Goal: Task Accomplishment & Management: Manage account settings

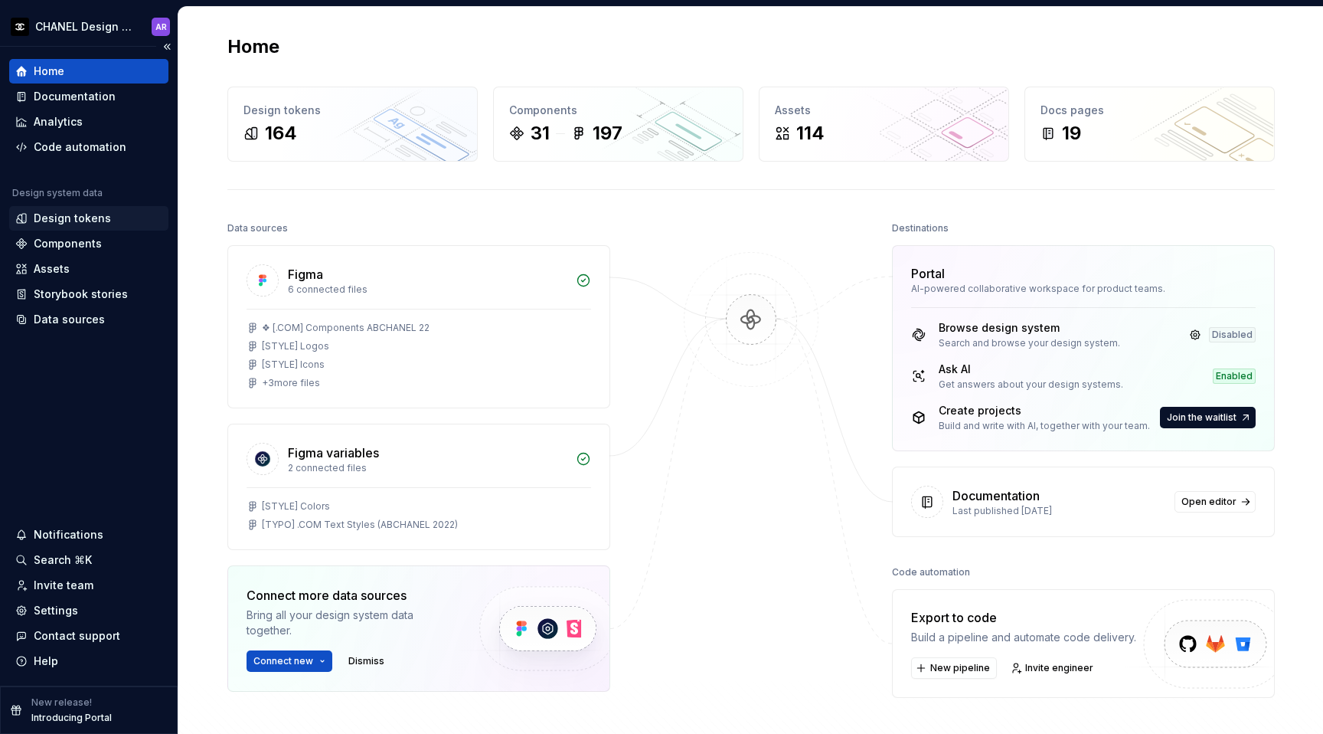
click at [75, 222] on div "Design tokens" at bounding box center [72, 218] width 77 height 15
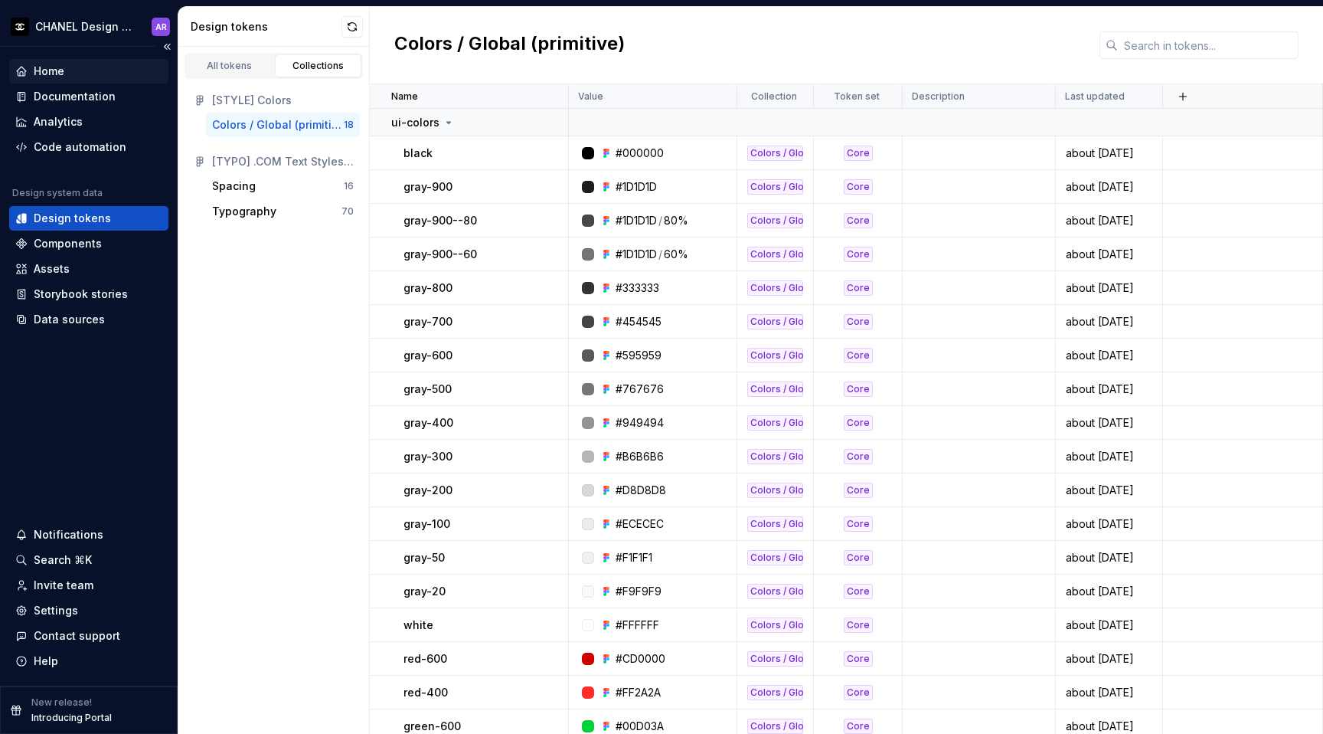
click at [93, 65] on div "Home" at bounding box center [88, 71] width 147 height 15
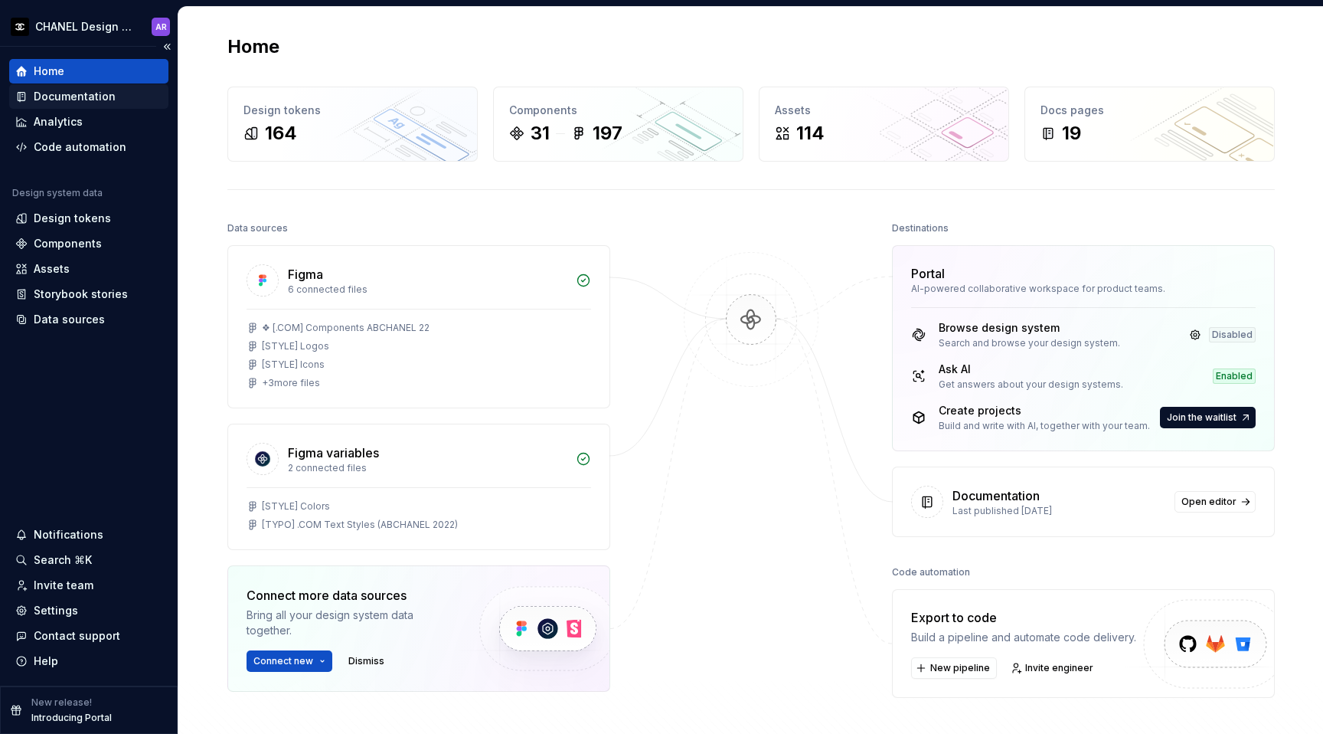
click at [93, 103] on div "Documentation" at bounding box center [75, 96] width 82 height 15
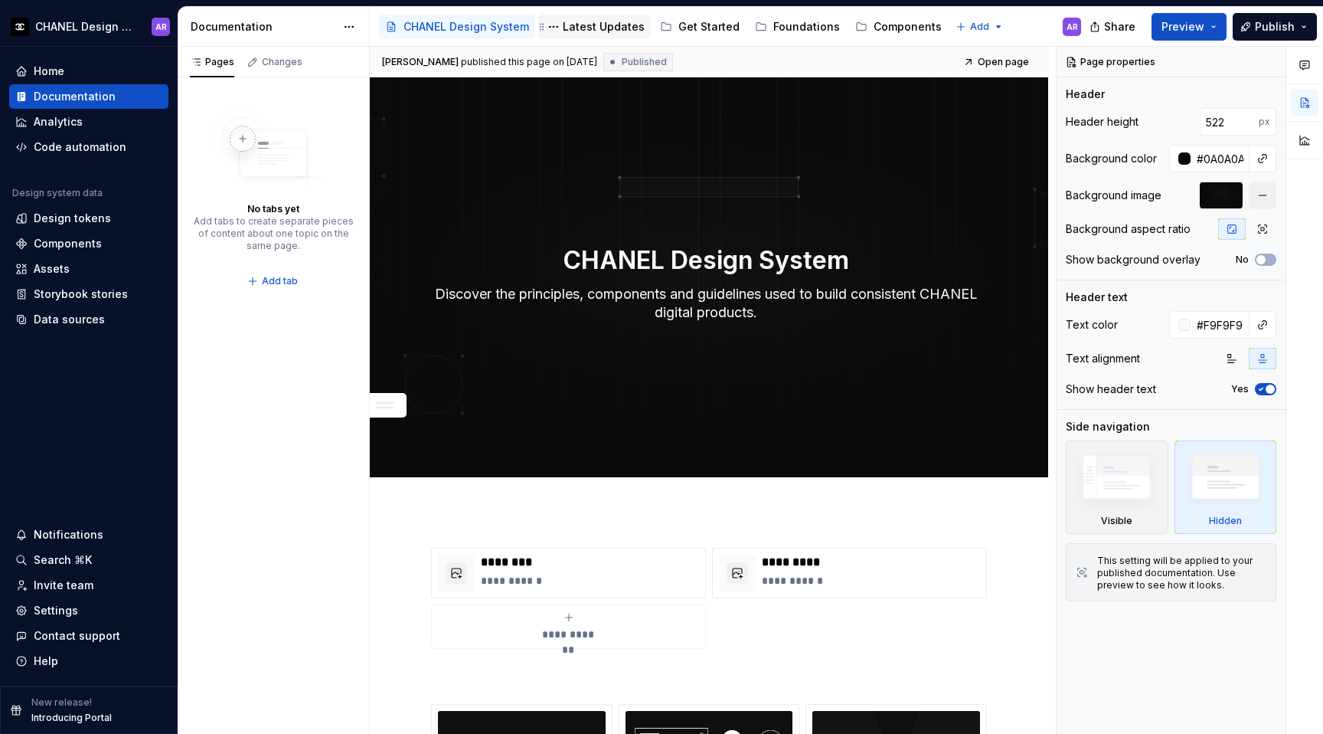
click at [597, 29] on div "Latest Updates" at bounding box center [604, 26] width 82 height 15
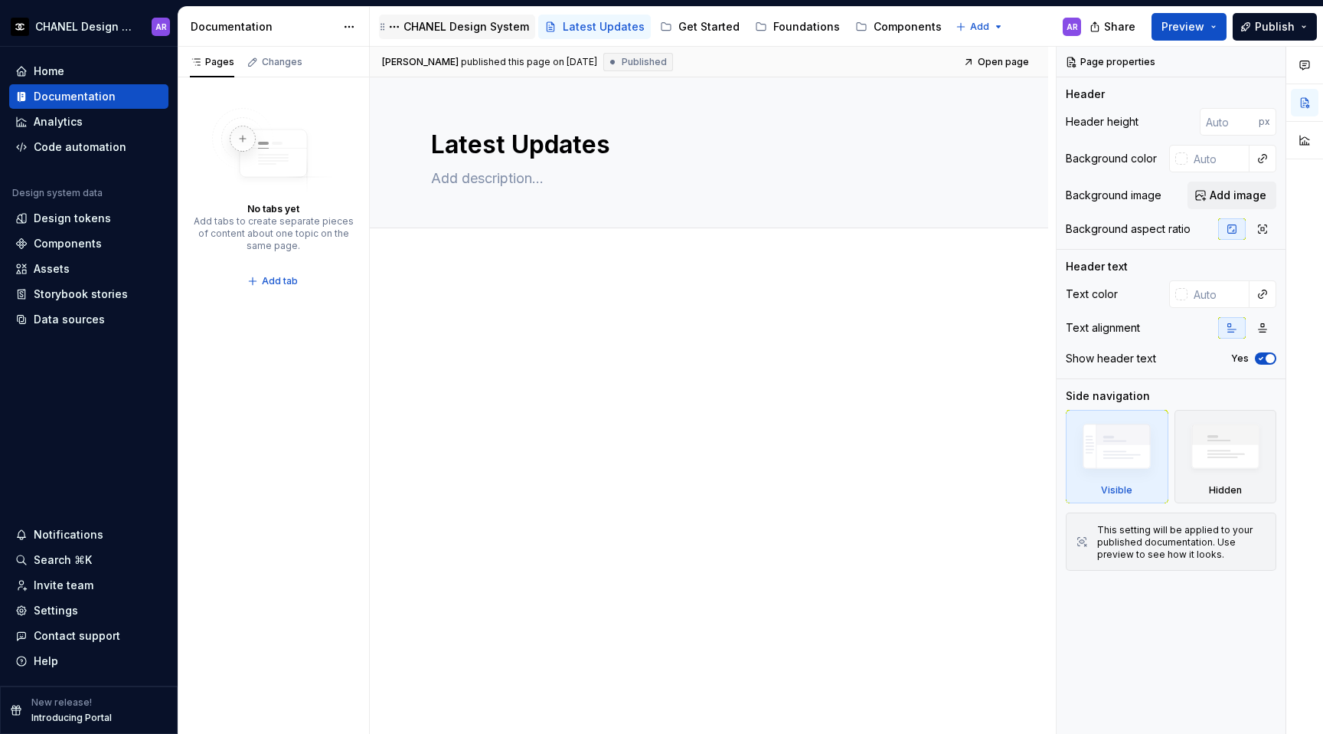
click at [456, 26] on div "CHANEL Design System" at bounding box center [467, 26] width 126 height 15
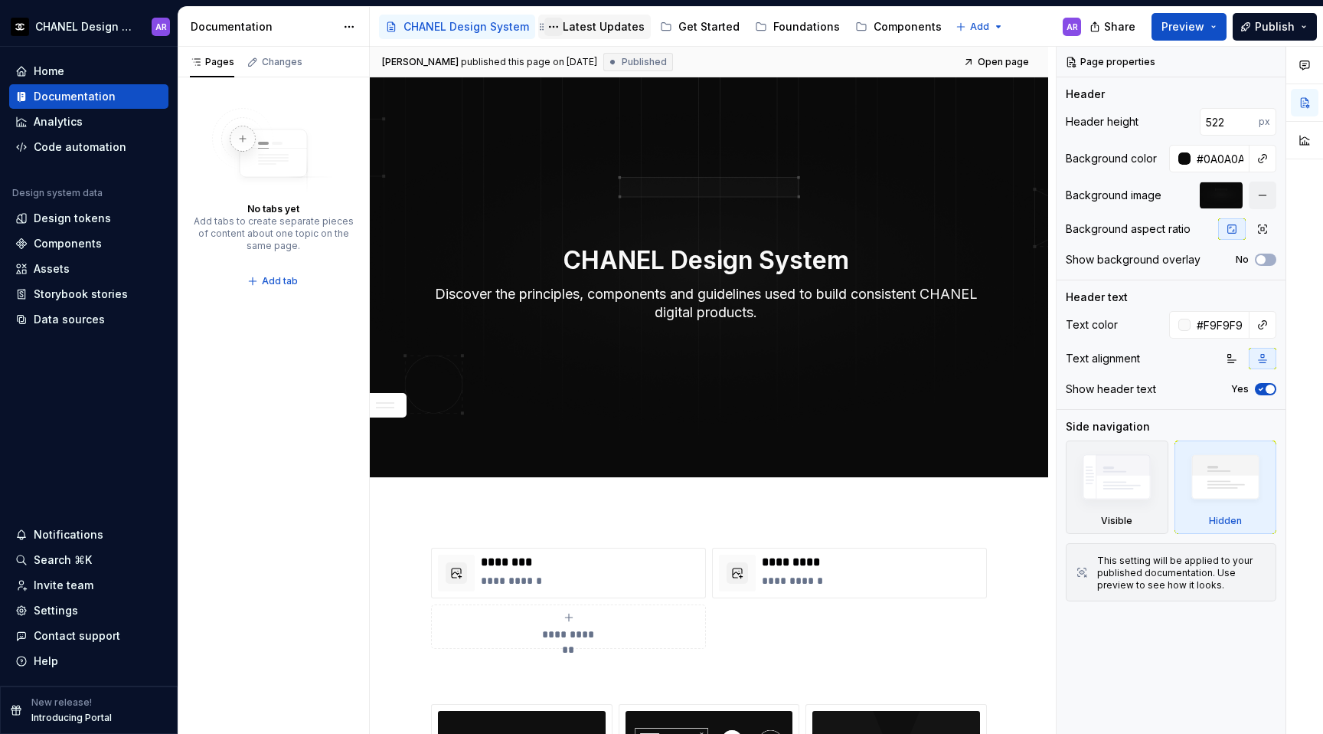
click at [557, 28] on button "Page tree" at bounding box center [553, 27] width 18 height 18
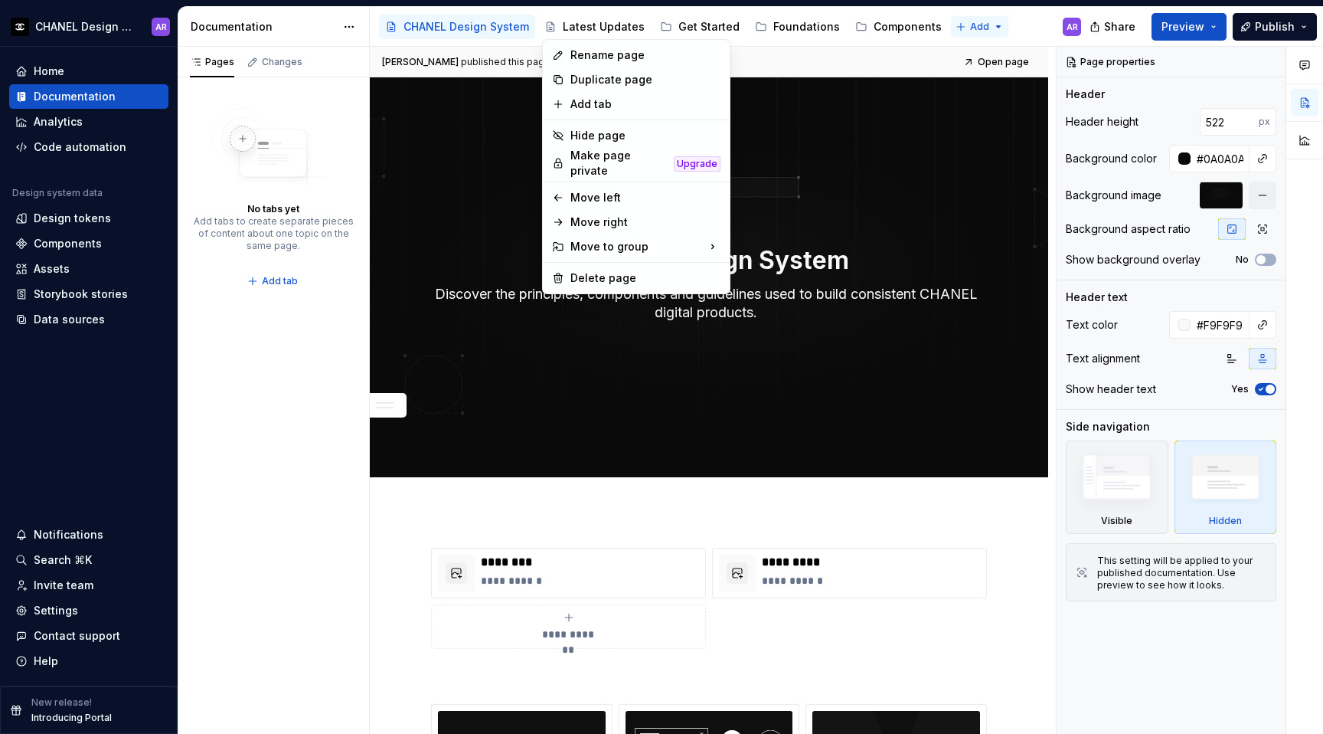
click at [963, 27] on html "CHANEL Design System AR Home Documentation Analytics Code automation Design sys…" at bounding box center [661, 367] width 1323 height 734
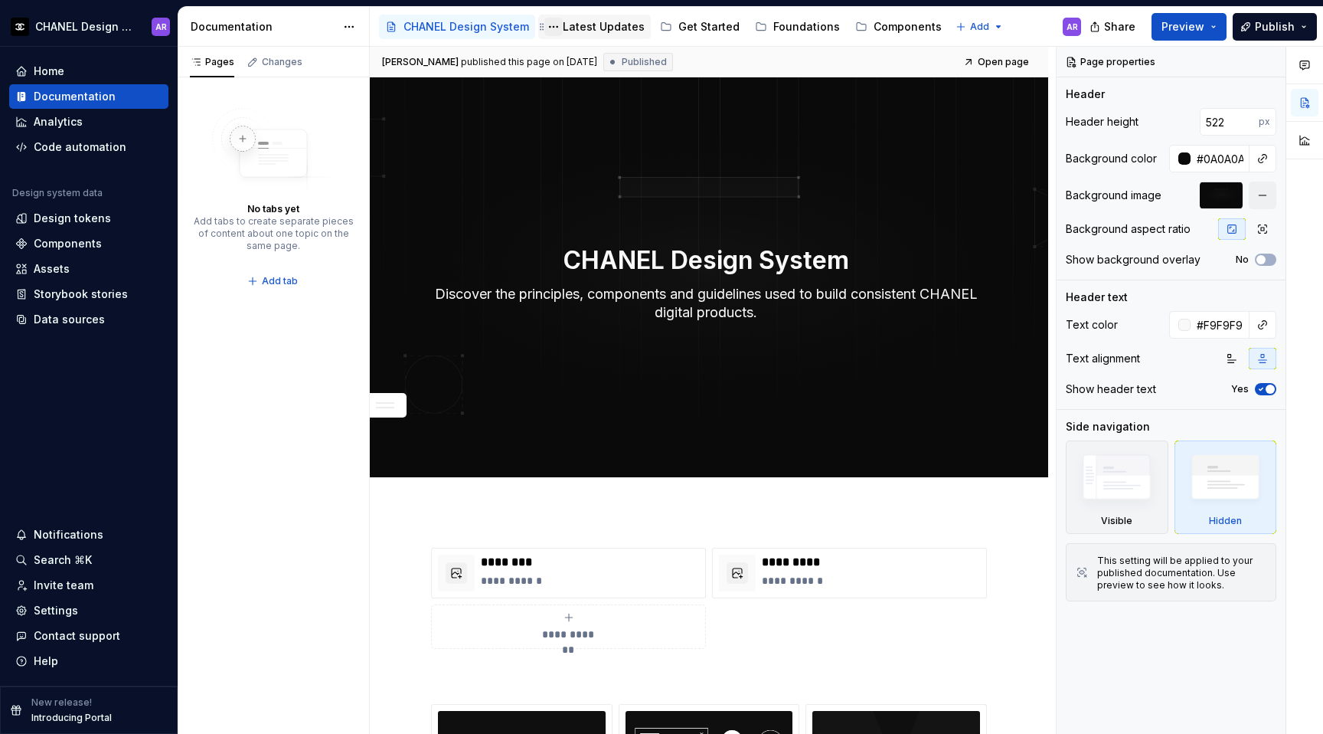
click at [554, 28] on button "Page tree" at bounding box center [553, 27] width 18 height 18
click at [587, 28] on html "CHANEL Design System AR Home Documentation Analytics Code automation Design sys…" at bounding box center [661, 367] width 1323 height 734
click at [593, 28] on div "Latest Updates" at bounding box center [604, 26] width 82 height 15
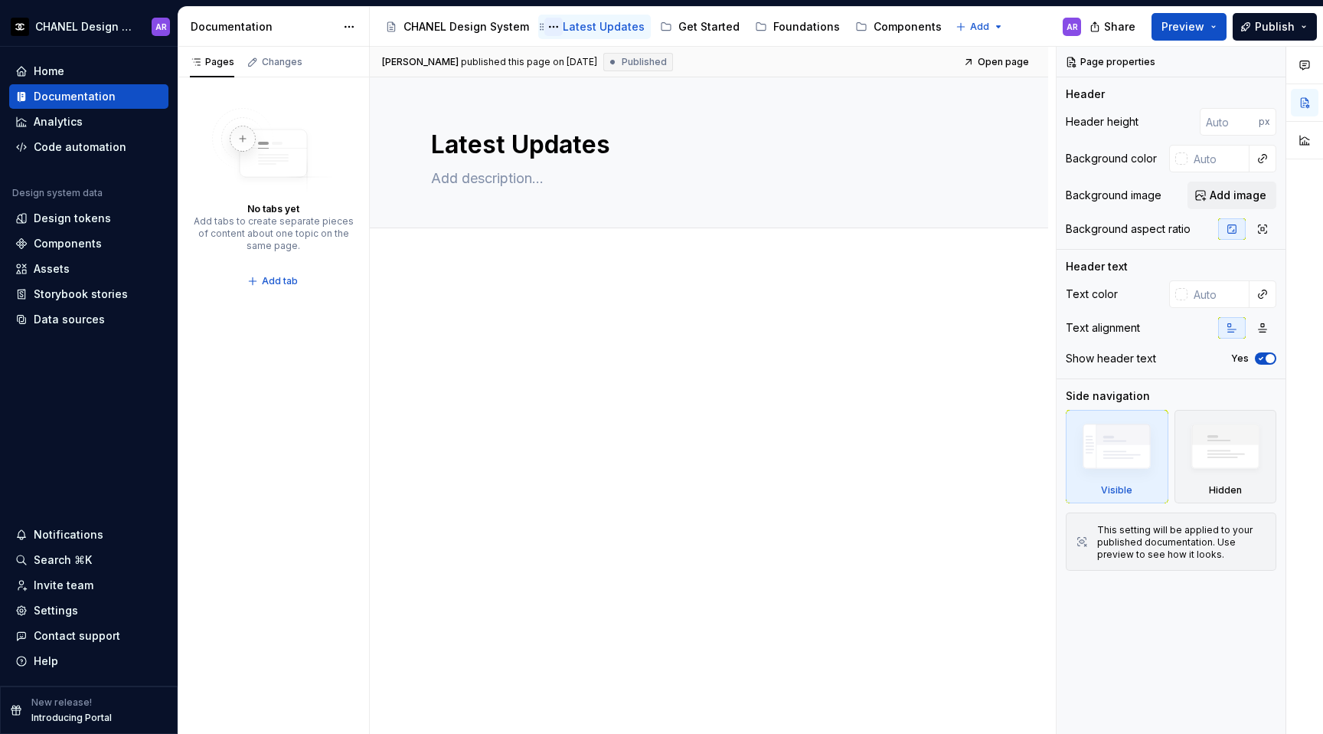
click at [549, 25] on button "Page tree" at bounding box center [553, 27] width 18 height 18
type textarea "*"
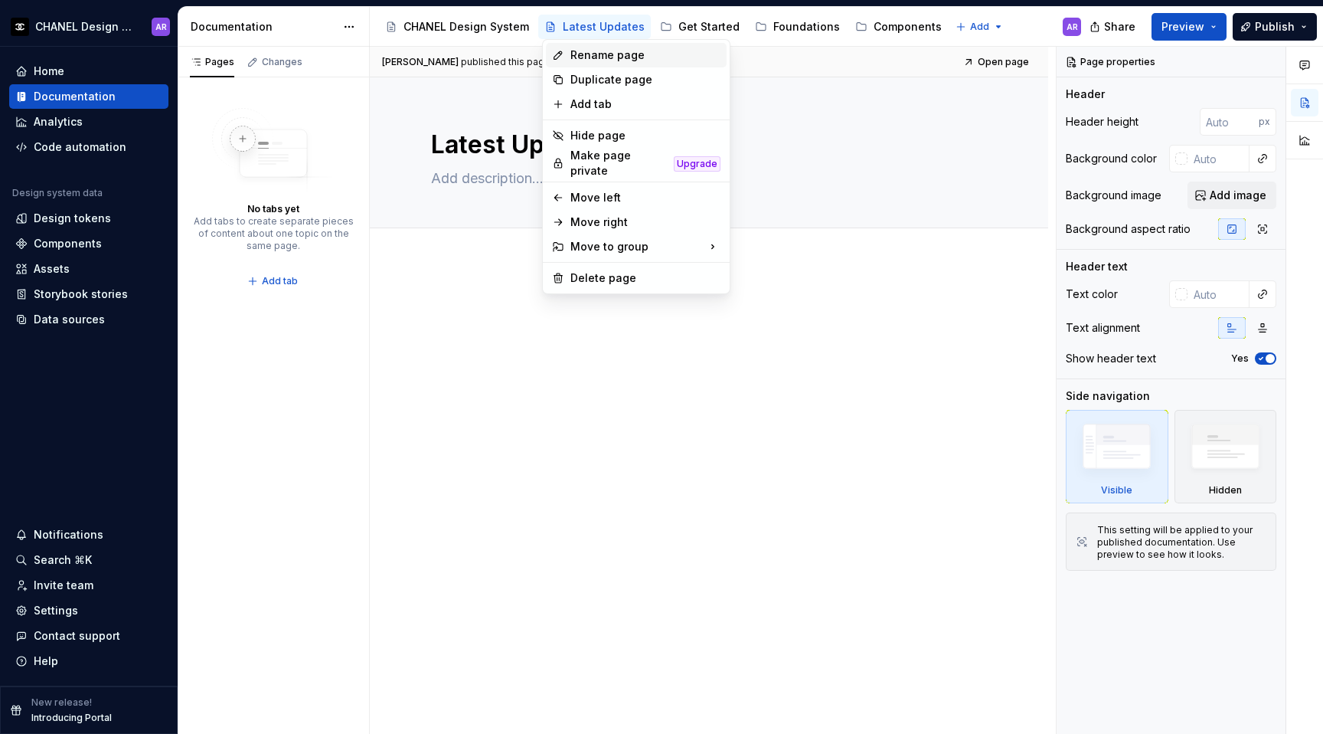
click at [607, 53] on div "Rename page" at bounding box center [645, 54] width 150 height 15
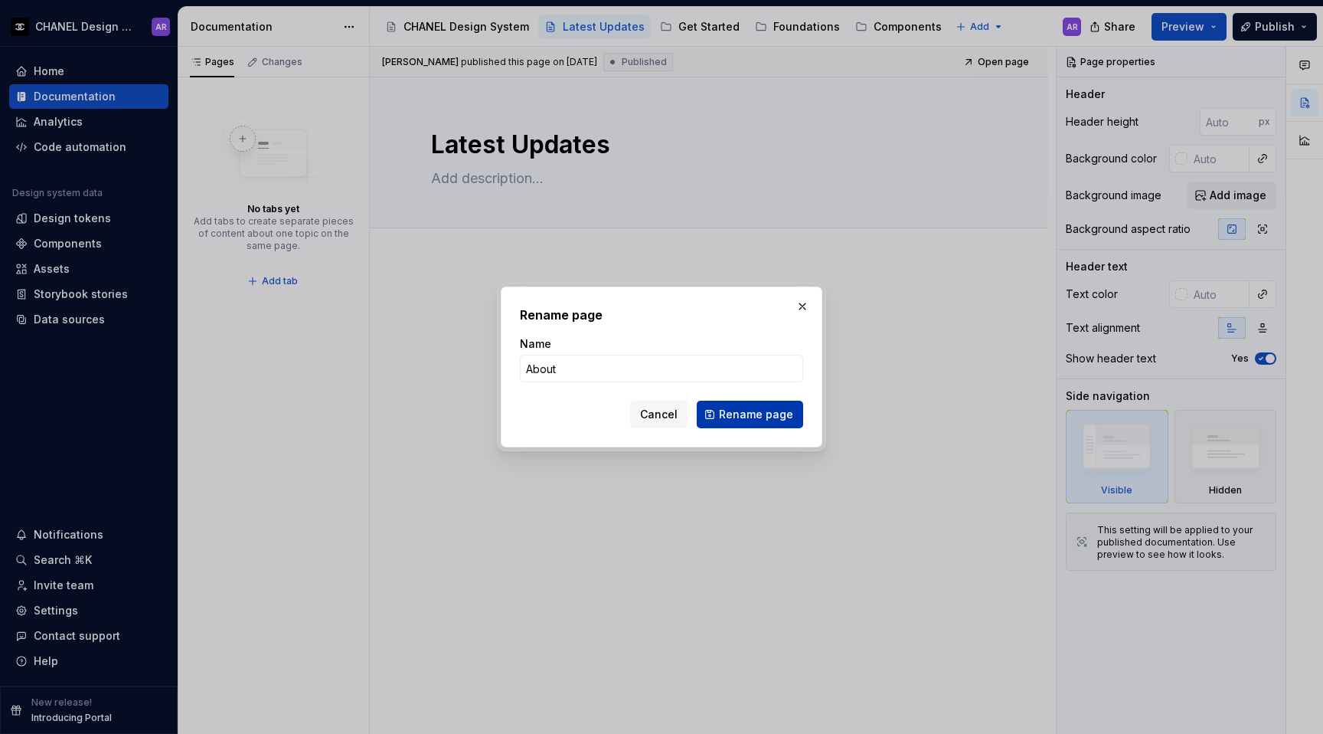
type input "About"
click at [767, 407] on span "Rename page" at bounding box center [756, 414] width 74 height 15
type textarea "*"
type textarea "About"
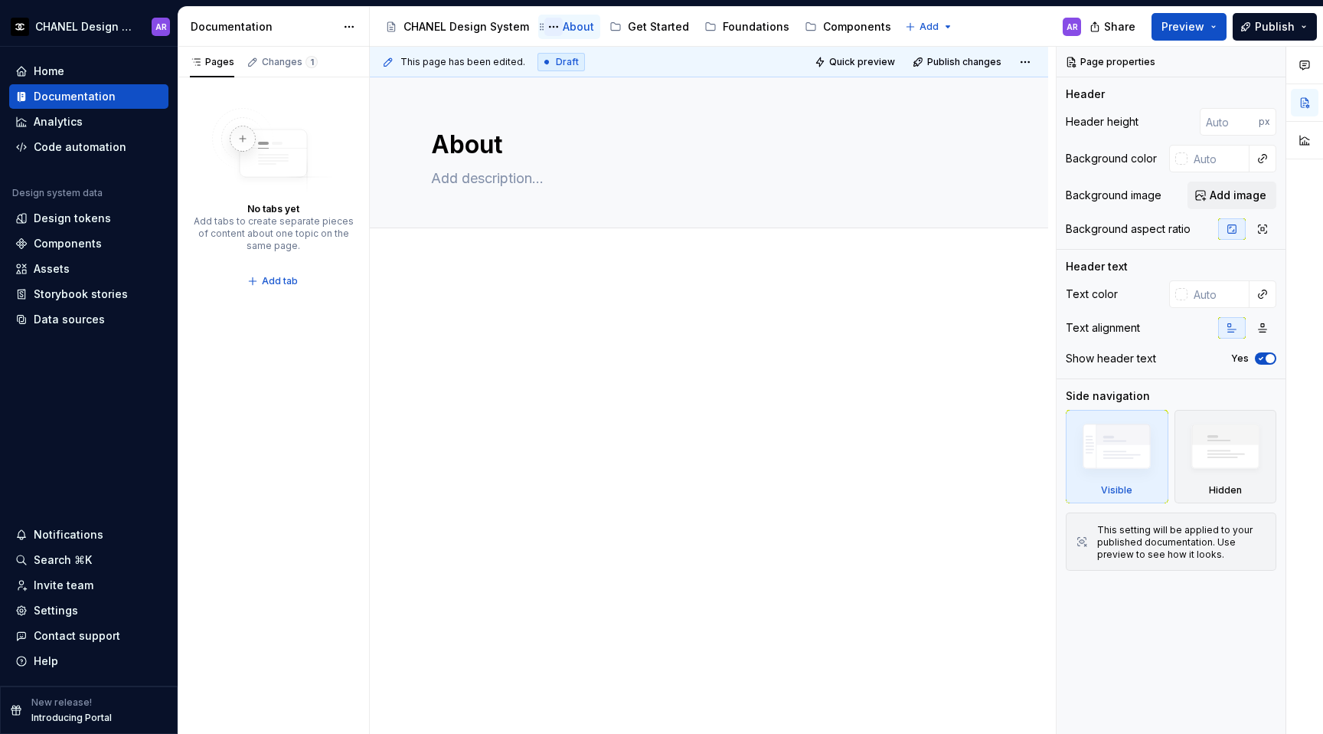
click at [554, 25] on button "Page tree" at bounding box center [553, 27] width 18 height 18
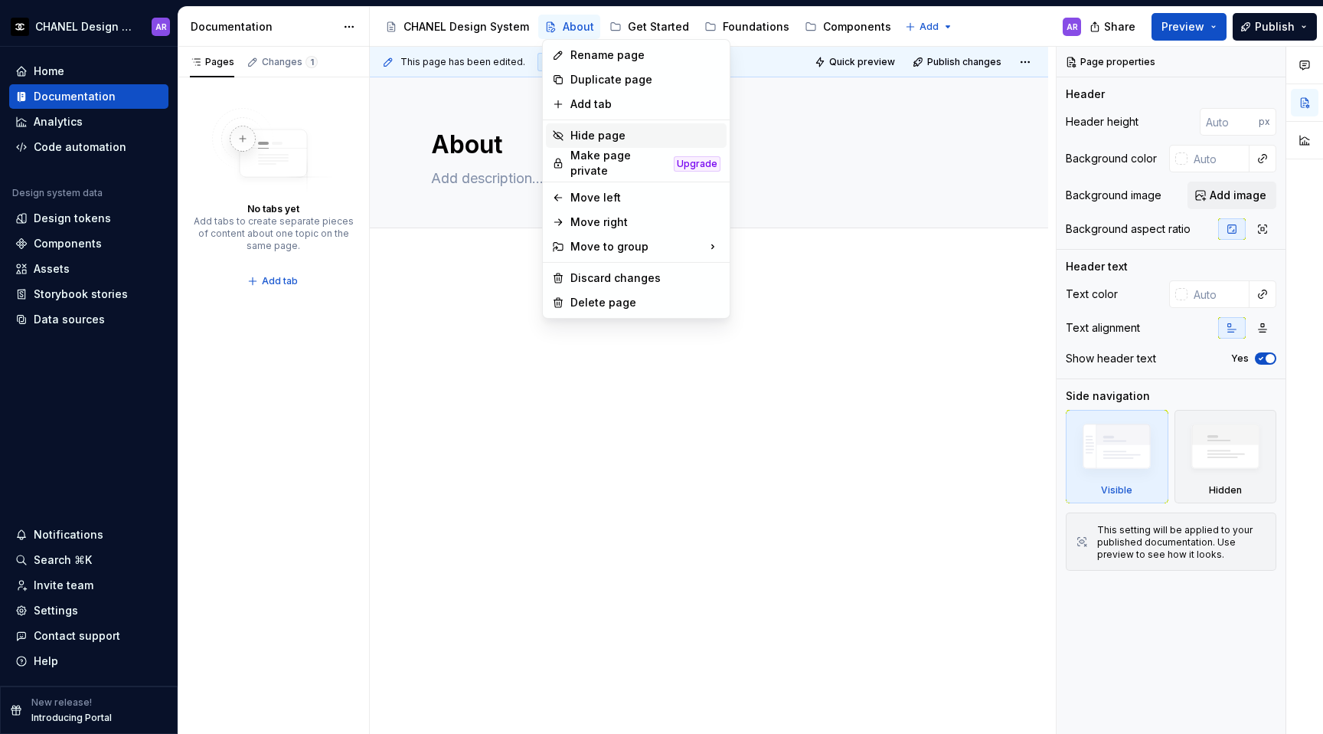
type textarea "*"
click at [274, 286] on div "Pages Changes 1 No tabs yet Add tabs to create separate pieces of content about…" at bounding box center [273, 391] width 191 height 688
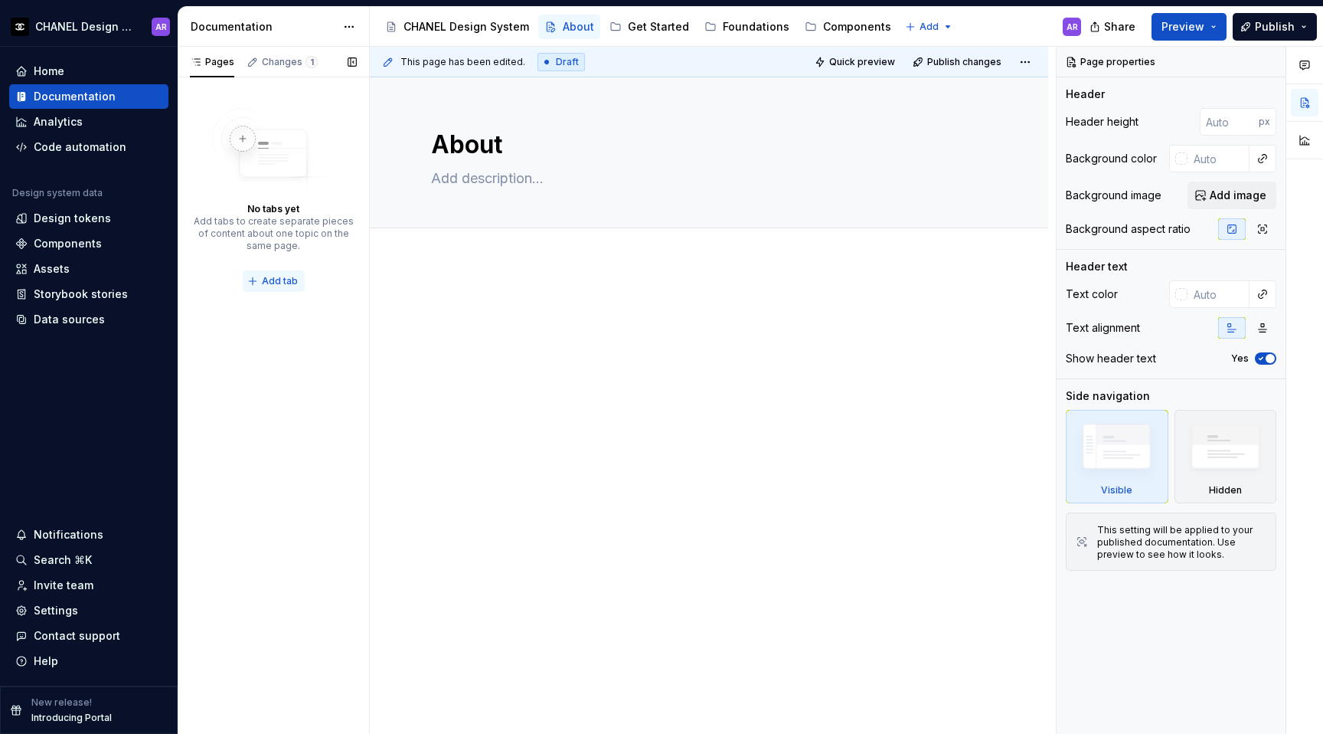
click at [276, 282] on span "Add tab" at bounding box center [280, 281] width 36 height 12
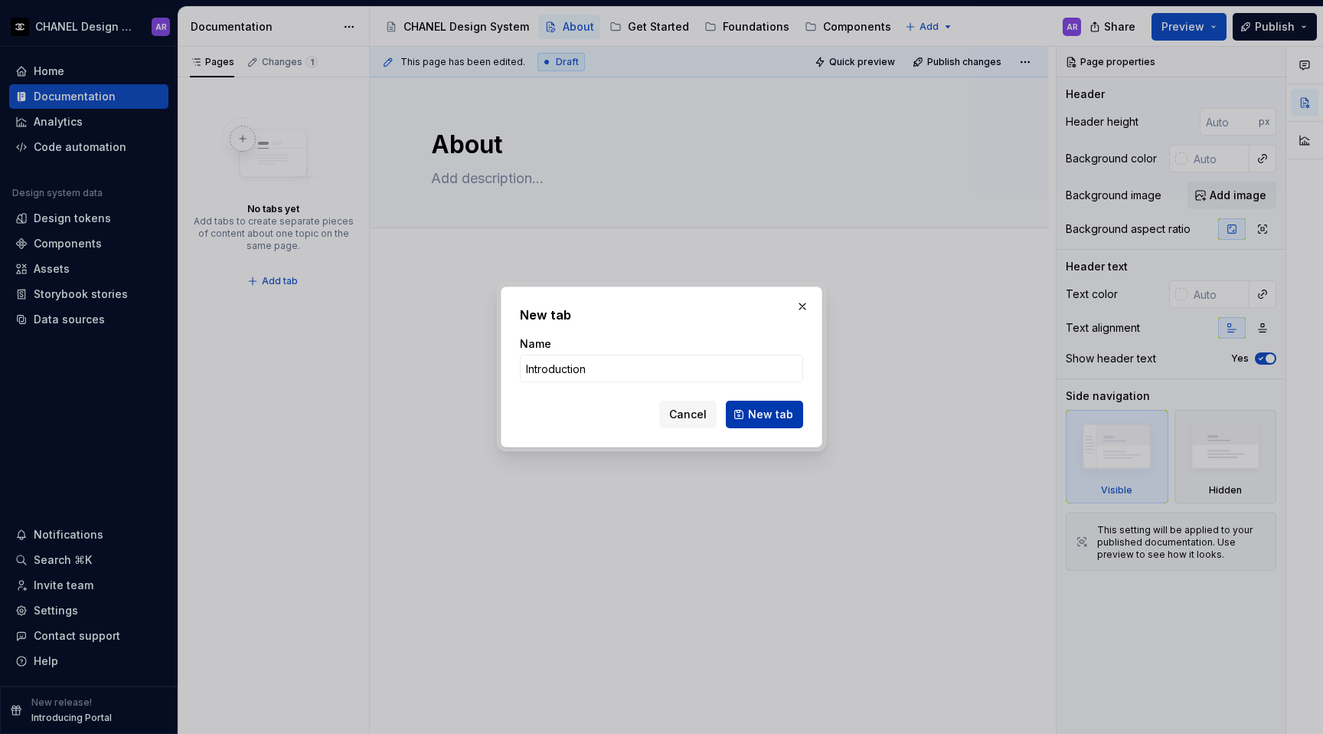
type input "Introduction"
click at [769, 411] on span "New tab" at bounding box center [770, 414] width 45 height 15
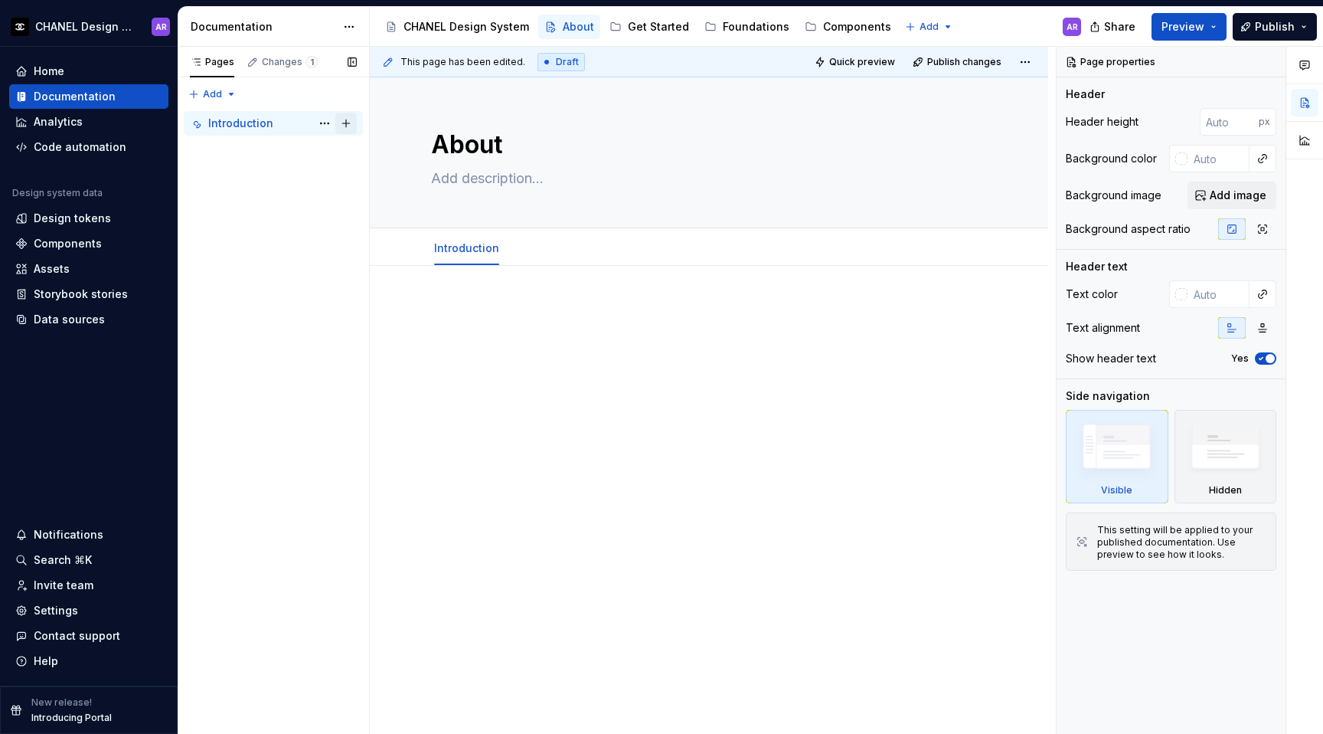
click at [350, 121] on button "Page tree" at bounding box center [345, 123] width 21 height 21
type textarea "*"
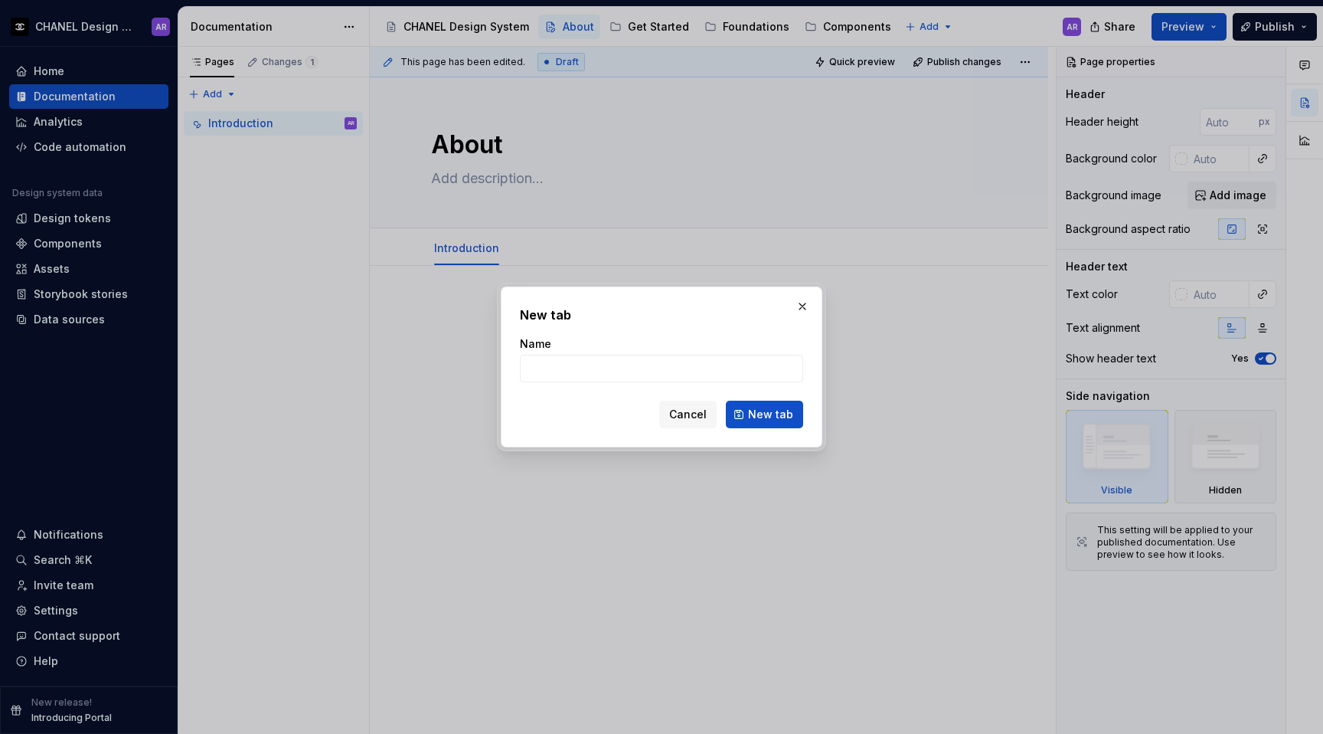
type input "L"
type input "Changelog"
click at [791, 425] on button "New tab" at bounding box center [764, 414] width 77 height 28
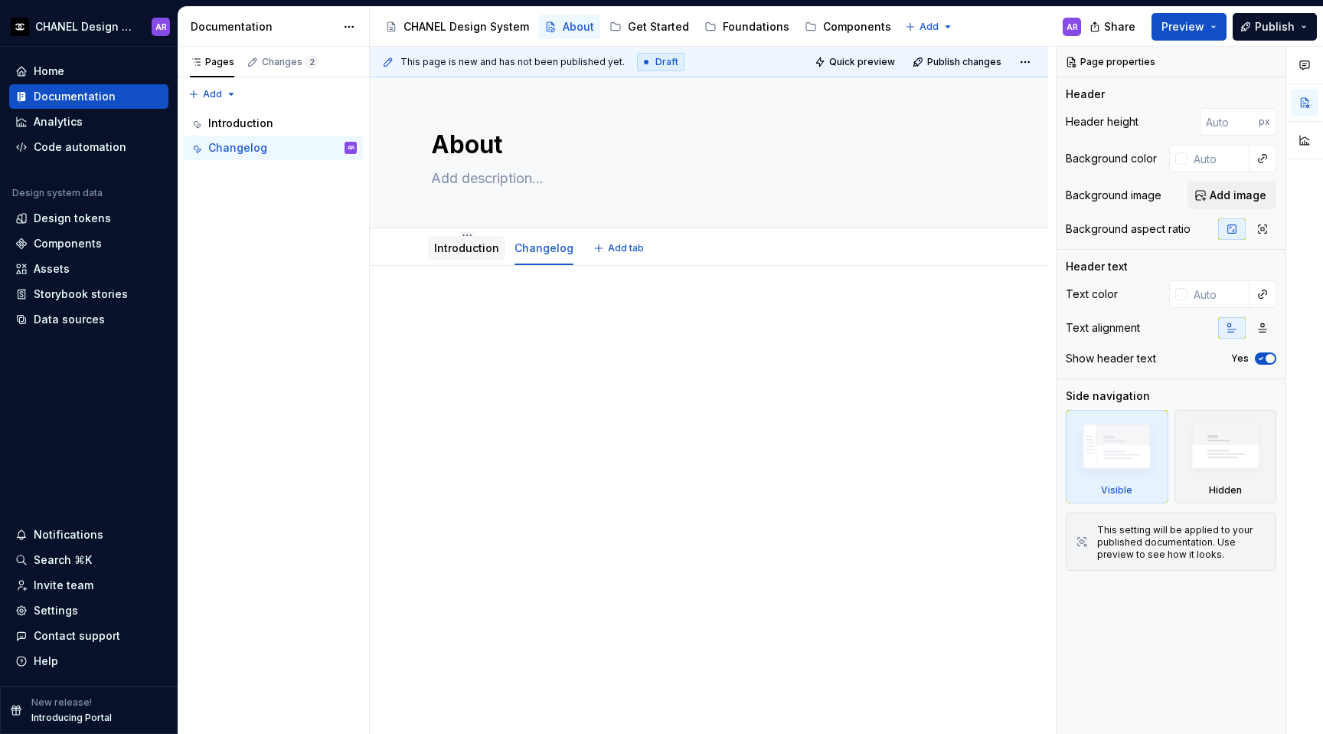
click at [457, 260] on div "Introduction" at bounding box center [466, 248] width 77 height 25
click at [325, 120] on button "Page tree" at bounding box center [324, 123] width 21 height 21
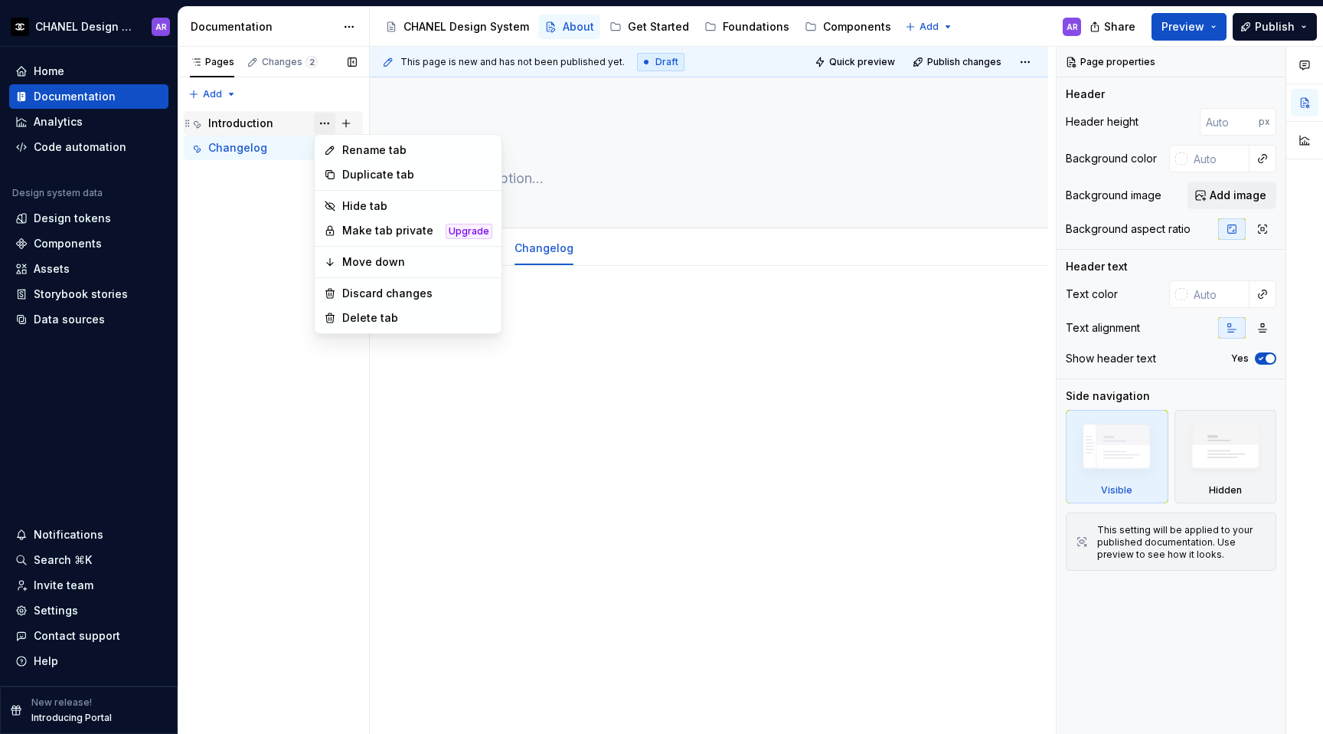
click at [325, 120] on div "Pages Changes 2 Add Accessibility guide for tree Page tree. Navigate the tree w…" at bounding box center [273, 391] width 191 height 688
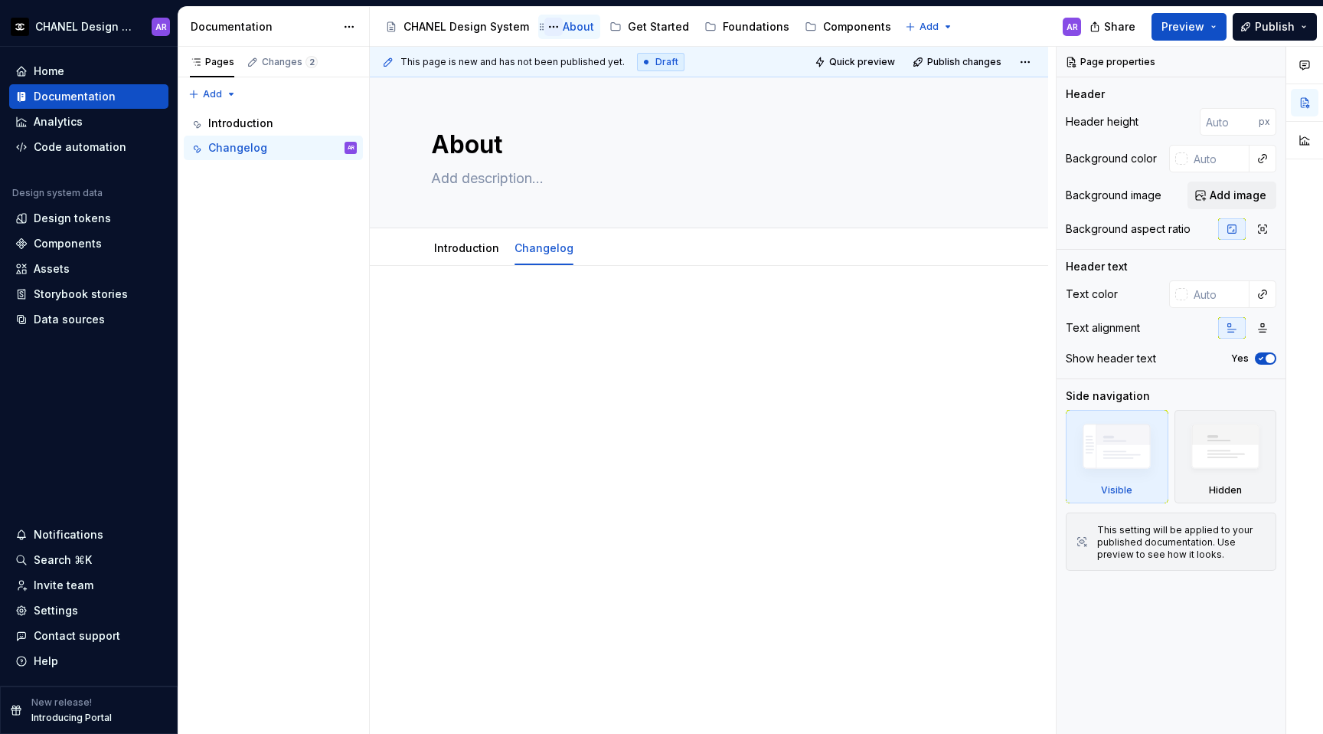
click at [547, 24] on button "Page tree" at bounding box center [553, 27] width 18 height 18
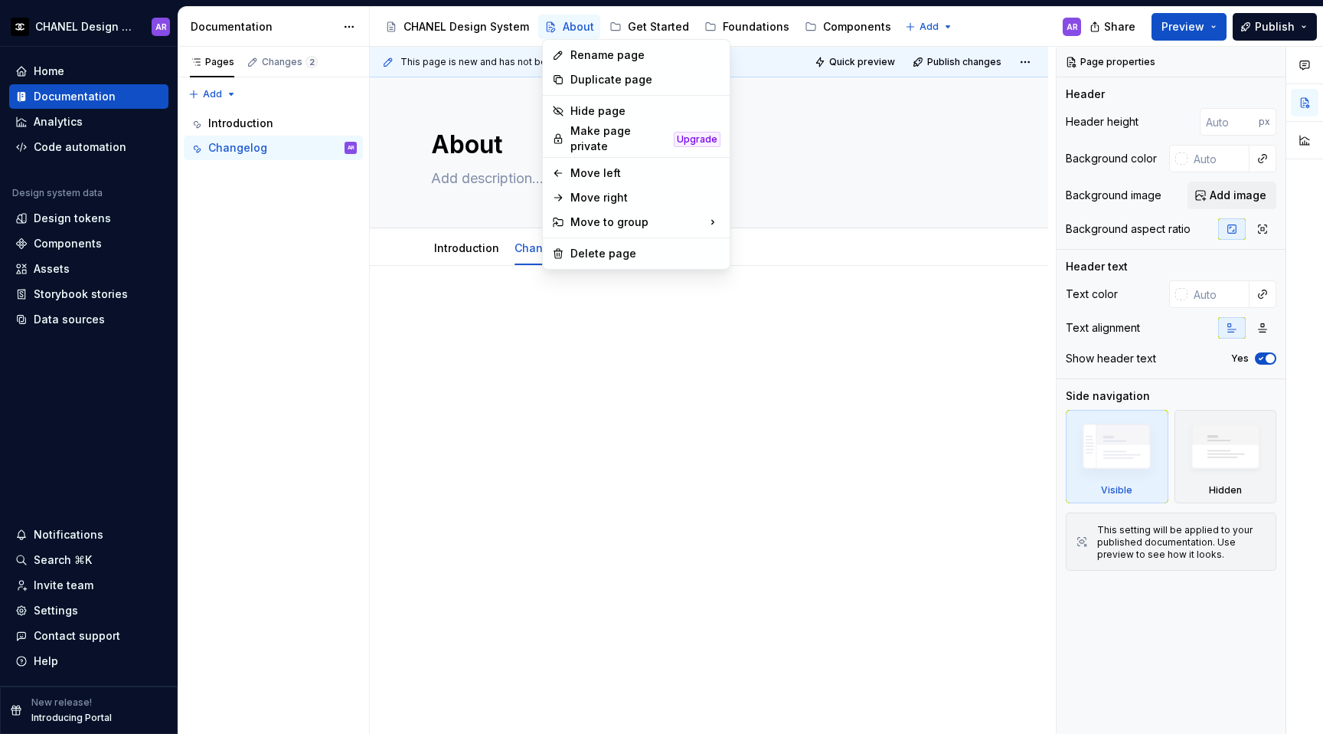
click at [904, 27] on html "CHANEL Design System AR Home Documentation Analytics Code automation Design sys…" at bounding box center [661, 367] width 1323 height 734
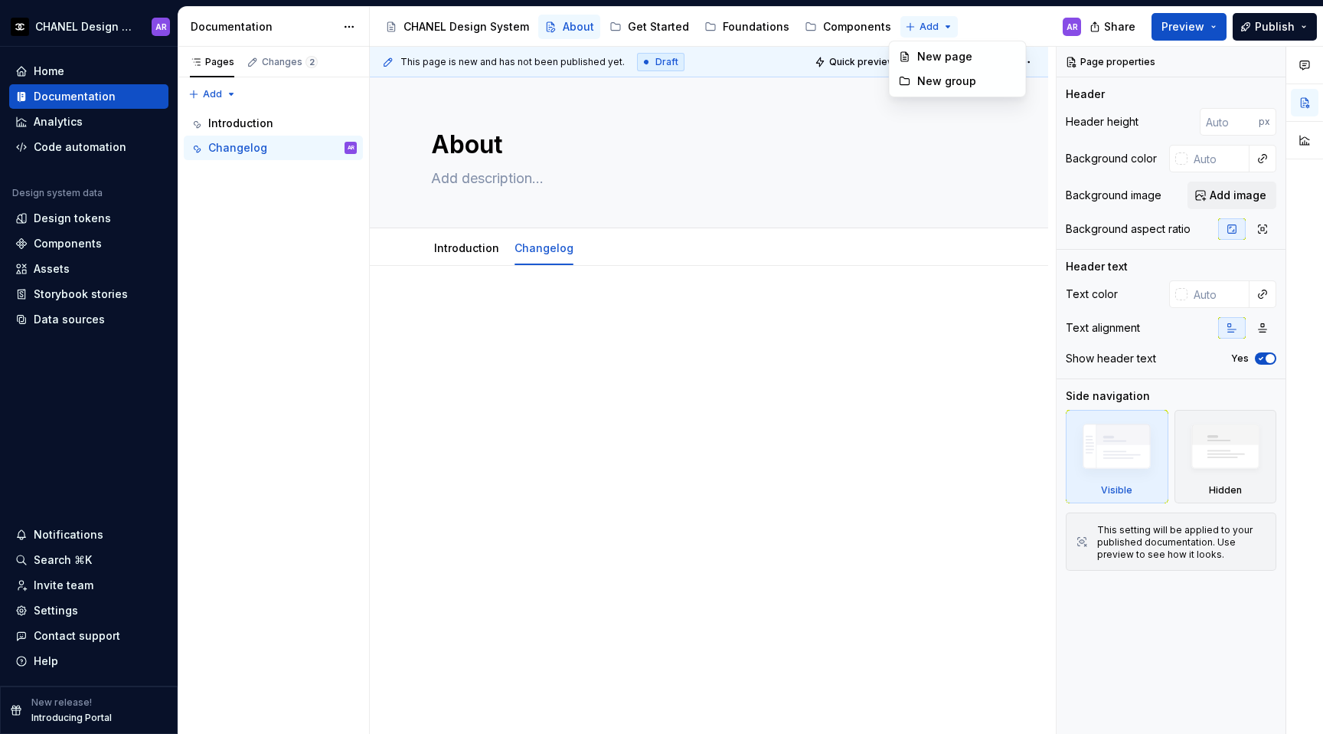
click at [920, 27] on html "CHANEL Design System AR Home Documentation Analytics Code automation Design sys…" at bounding box center [661, 367] width 1323 height 734
click at [557, 9] on html "CHANEL Design System AR Home Documentation Analytics Code automation Design sys…" at bounding box center [661, 367] width 1323 height 734
click at [557, 25] on button "Page tree" at bounding box center [553, 27] width 18 height 18
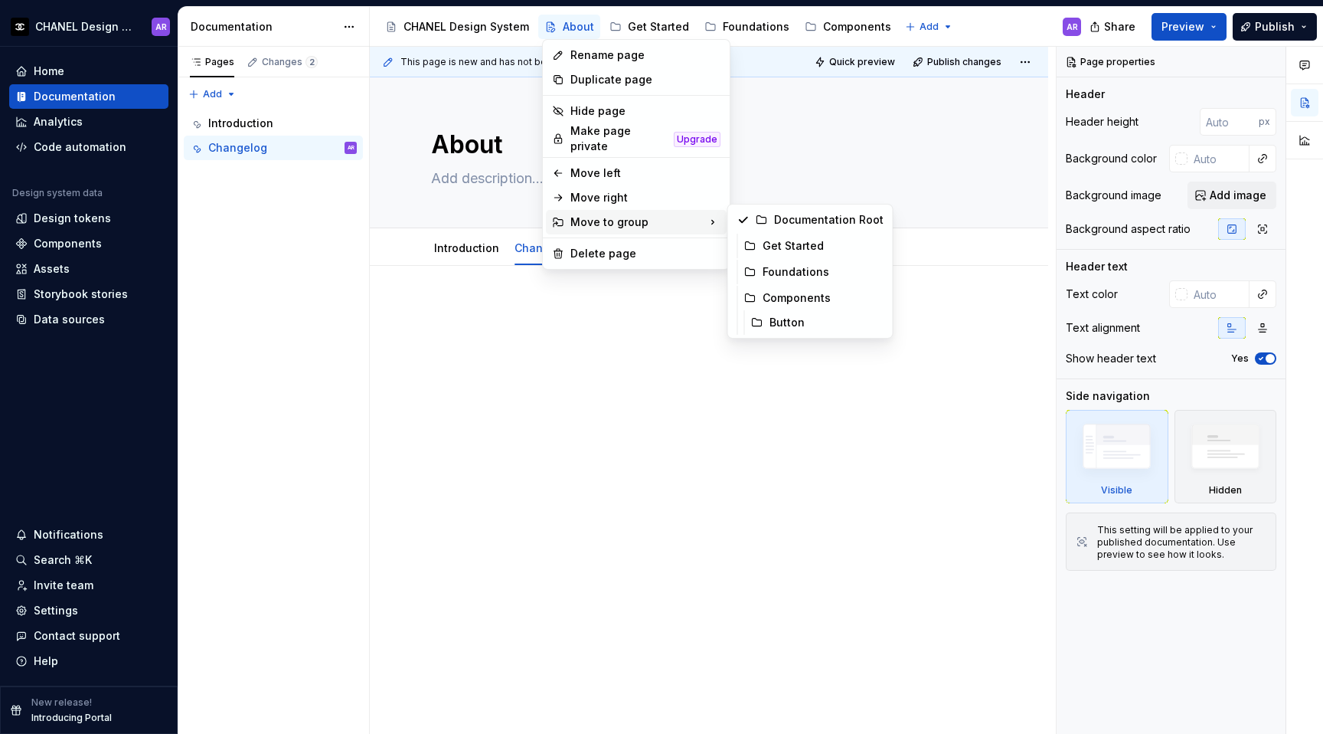
click at [626, 214] on div "Move to group" at bounding box center [636, 222] width 181 height 25
click at [806, 223] on div "Documentation Root" at bounding box center [829, 219] width 110 height 15
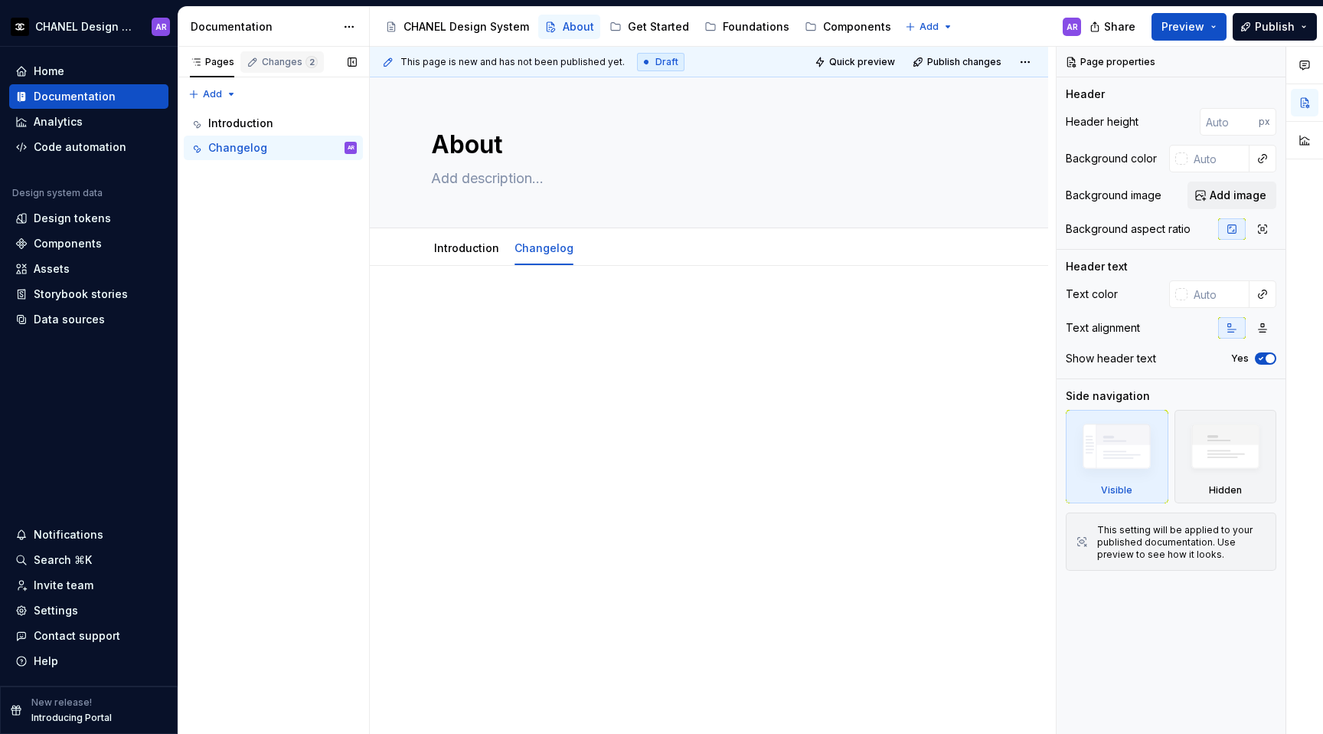
click at [276, 68] on div "Changes 2" at bounding box center [281, 61] width 83 height 21
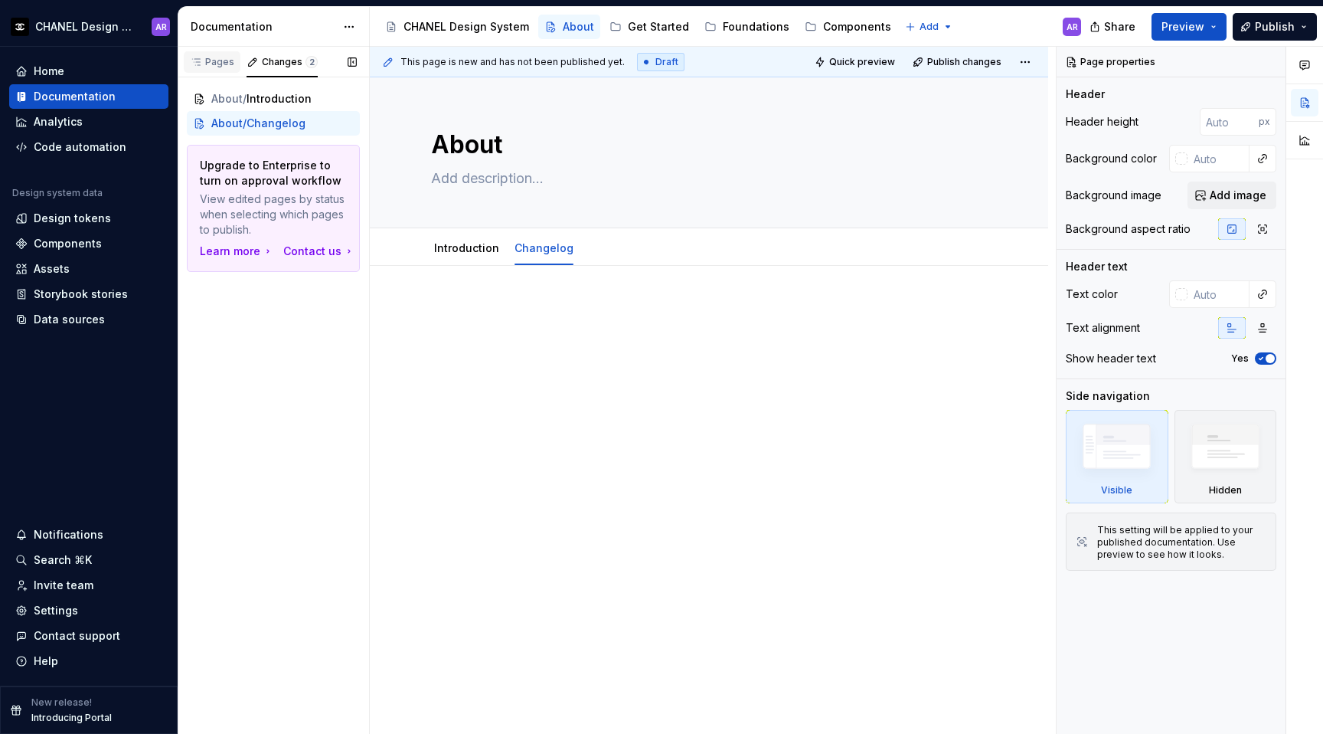
click at [229, 68] on div "Pages" at bounding box center [212, 61] width 57 height 21
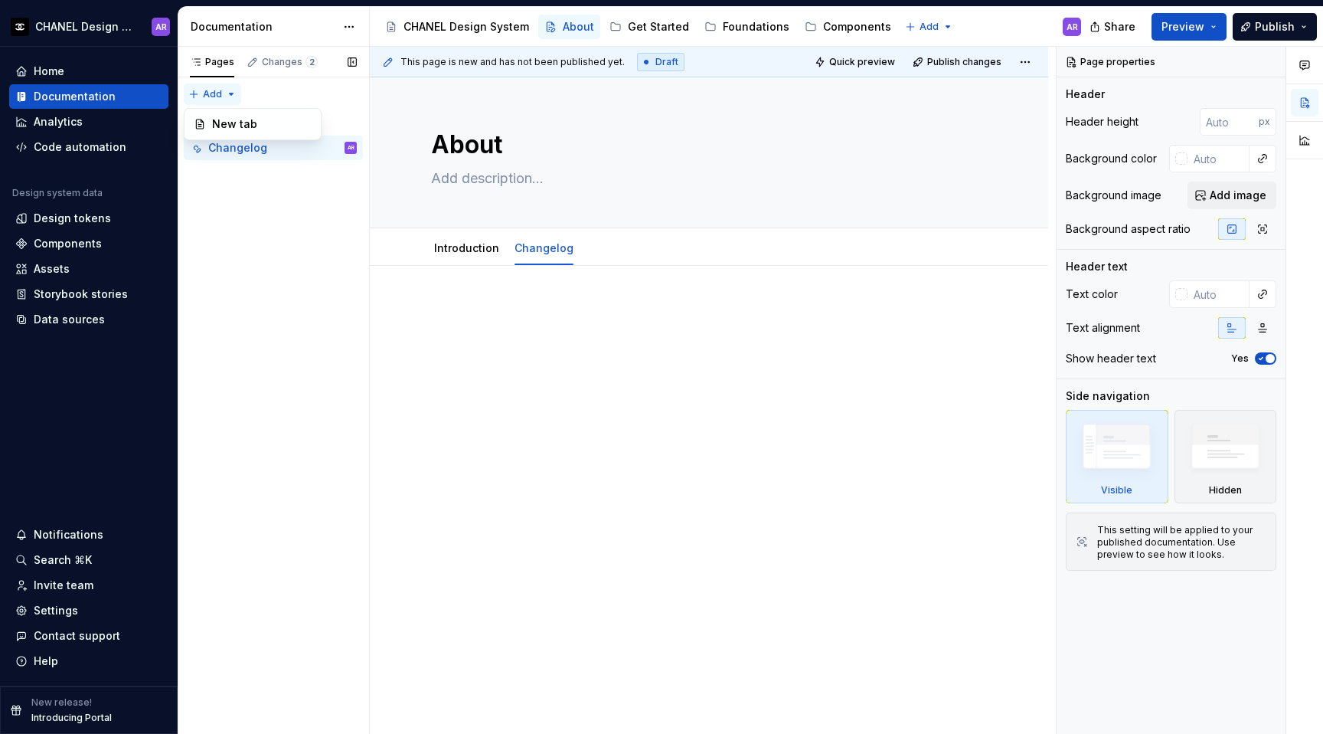
click at [226, 96] on div "Pages Changes 2 Add Accessibility guide for tree Page tree. Navigate the tree w…" at bounding box center [273, 391] width 191 height 688
click at [227, 103] on div "Pages Changes 2 Add Accessibility guide for tree Page tree. Navigate the tree w…" at bounding box center [273, 391] width 191 height 688
click at [356, 21] on html "CHANEL Design System AR Home Documentation Analytics Code automation Design sys…" at bounding box center [661, 367] width 1323 height 734
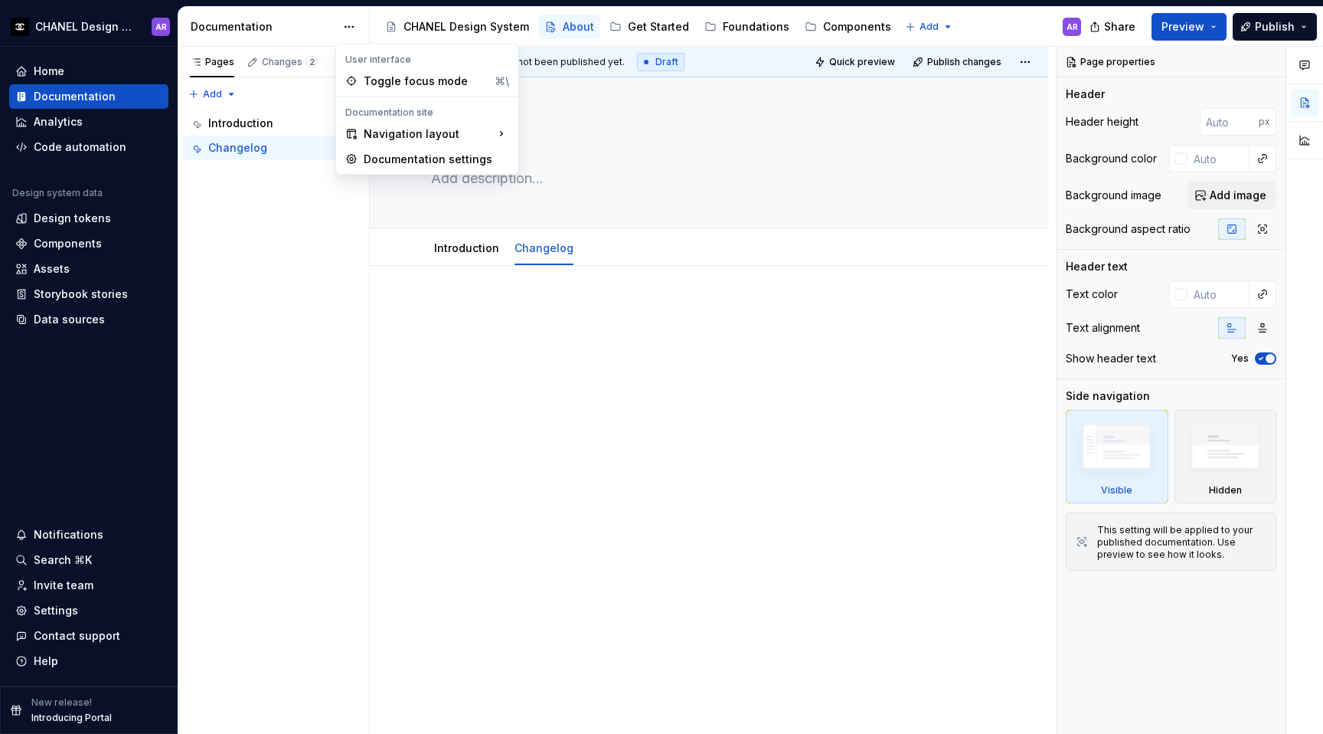
click at [476, 410] on html "CHANEL Design System AR Home Documentation Analytics Code automation Design sys…" at bounding box center [661, 367] width 1323 height 734
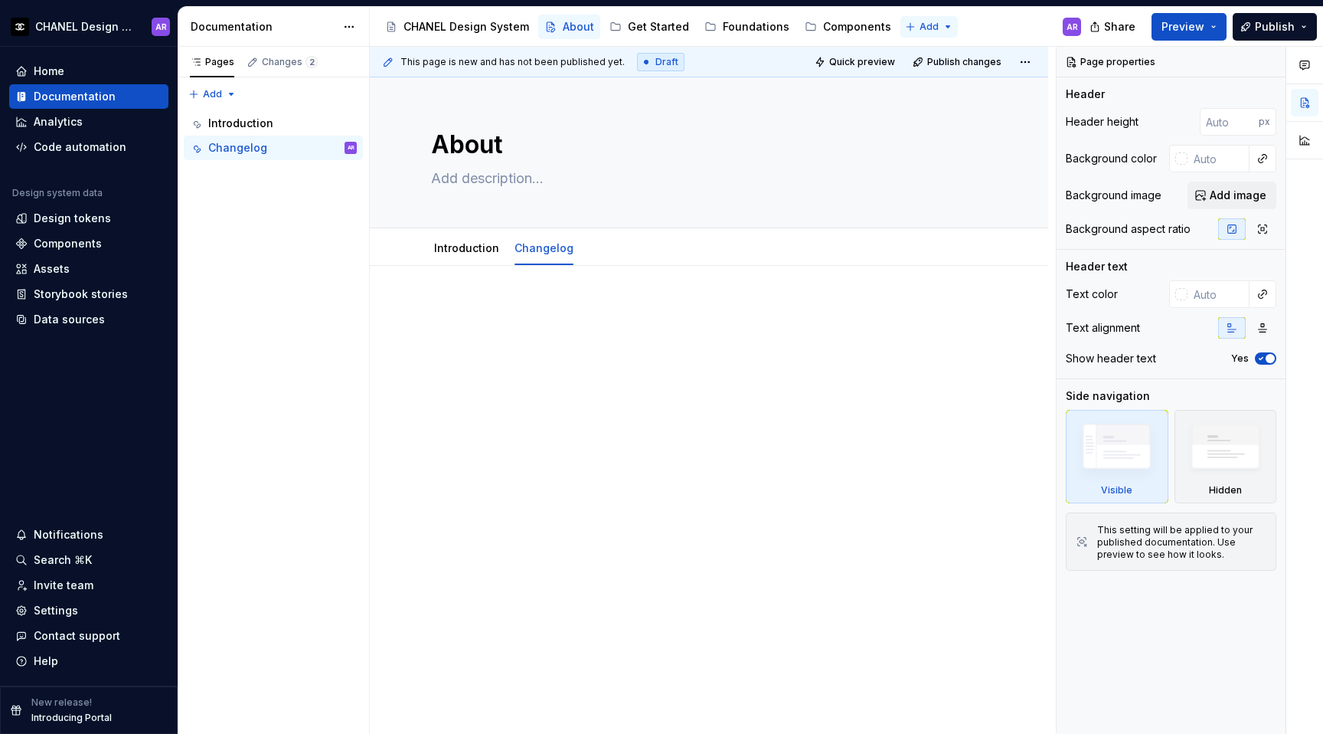
click at [931, 26] on html "CHANEL Design System AR Home Documentation Analytics Code automation Design sys…" at bounding box center [661, 367] width 1323 height 734
click at [923, 83] on div "New group" at bounding box center [967, 81] width 100 height 15
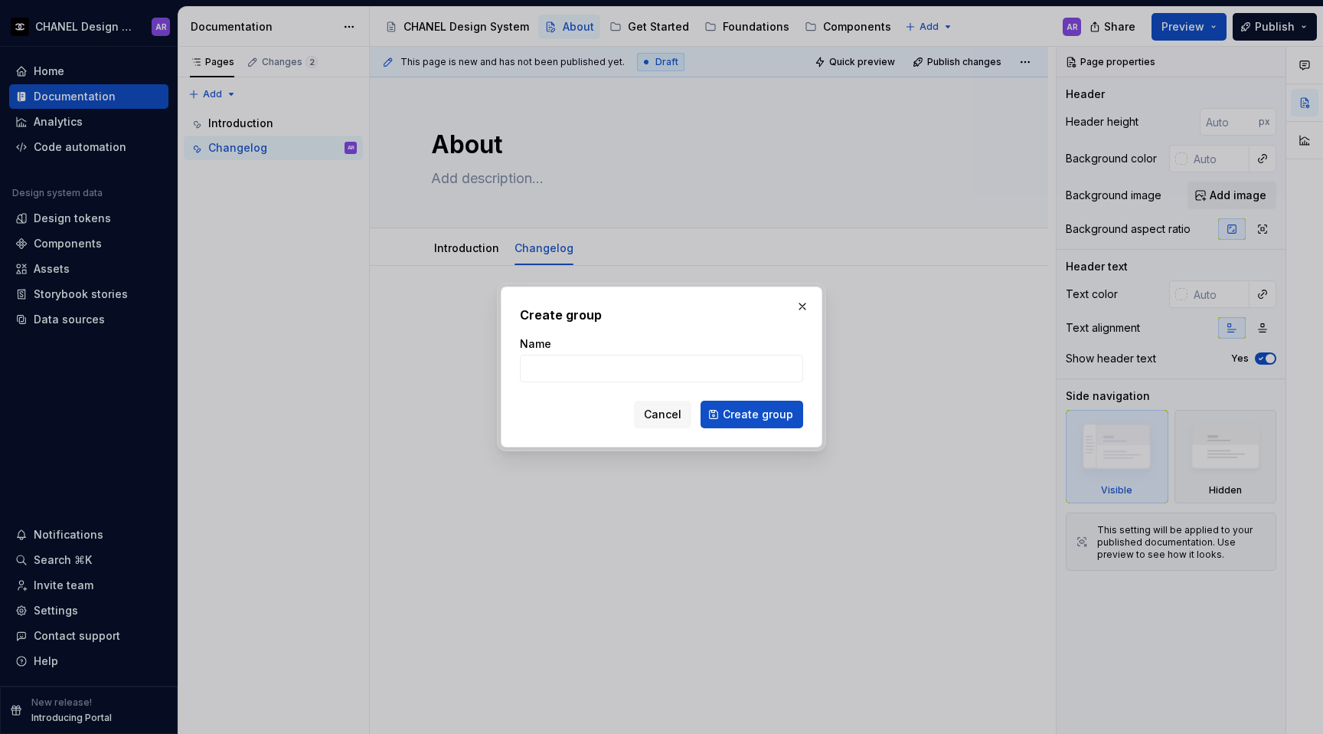
type textarea "*"
type input "About"
click at [753, 414] on span "Create group" at bounding box center [758, 414] width 70 height 15
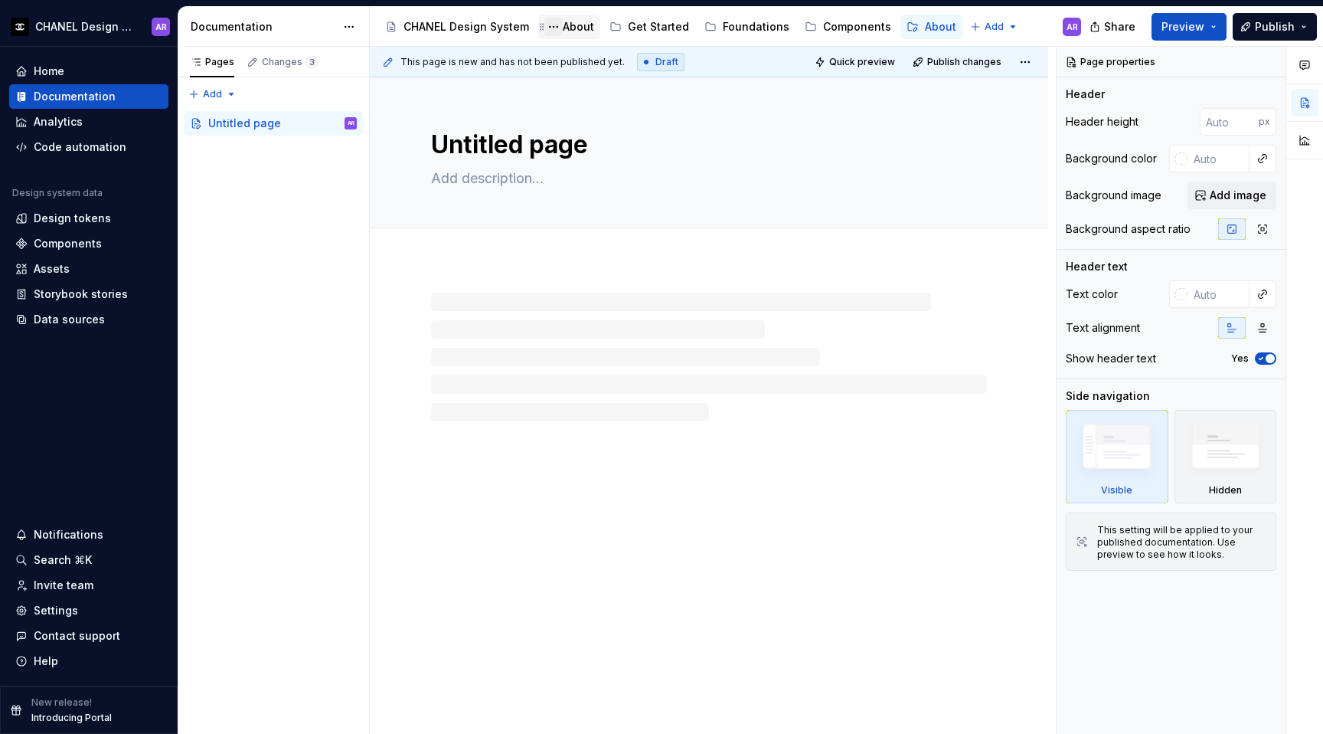
click at [551, 26] on button "Page tree" at bounding box center [553, 27] width 18 height 18
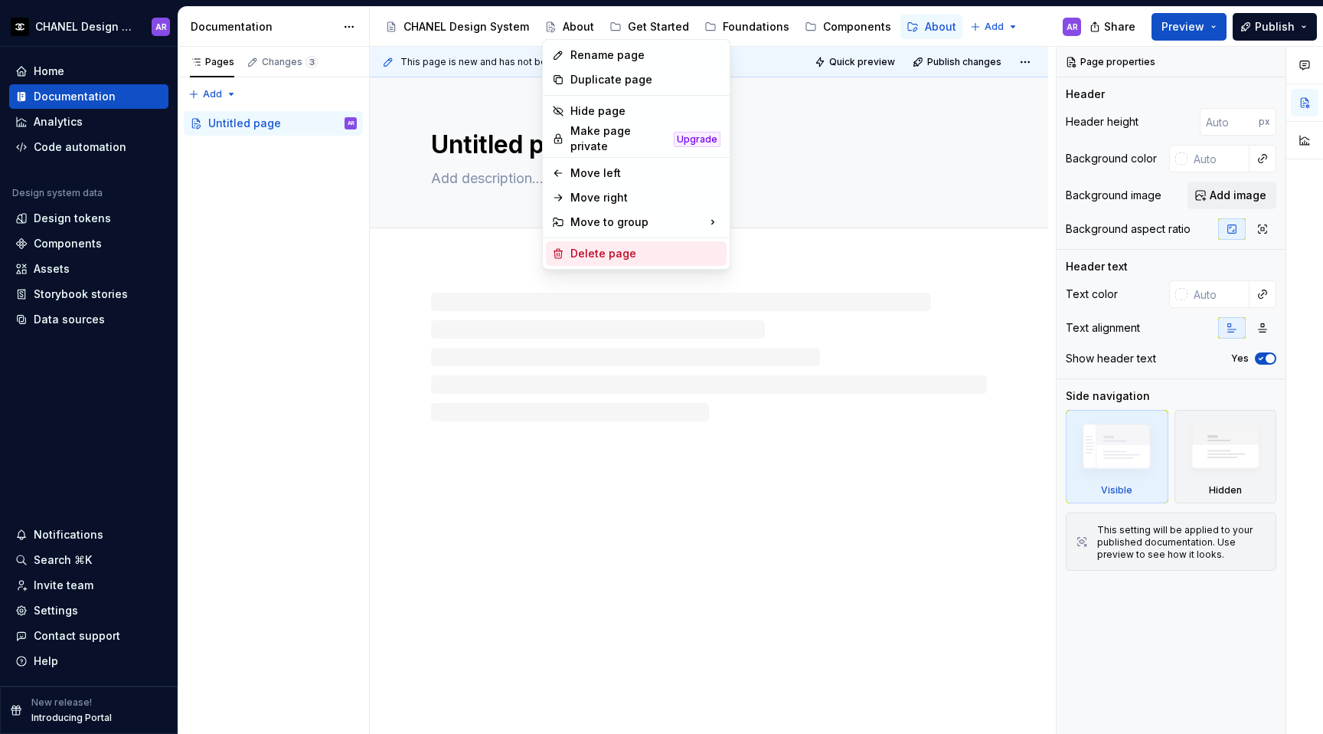
click at [592, 248] on div "Delete page" at bounding box center [645, 253] width 150 height 15
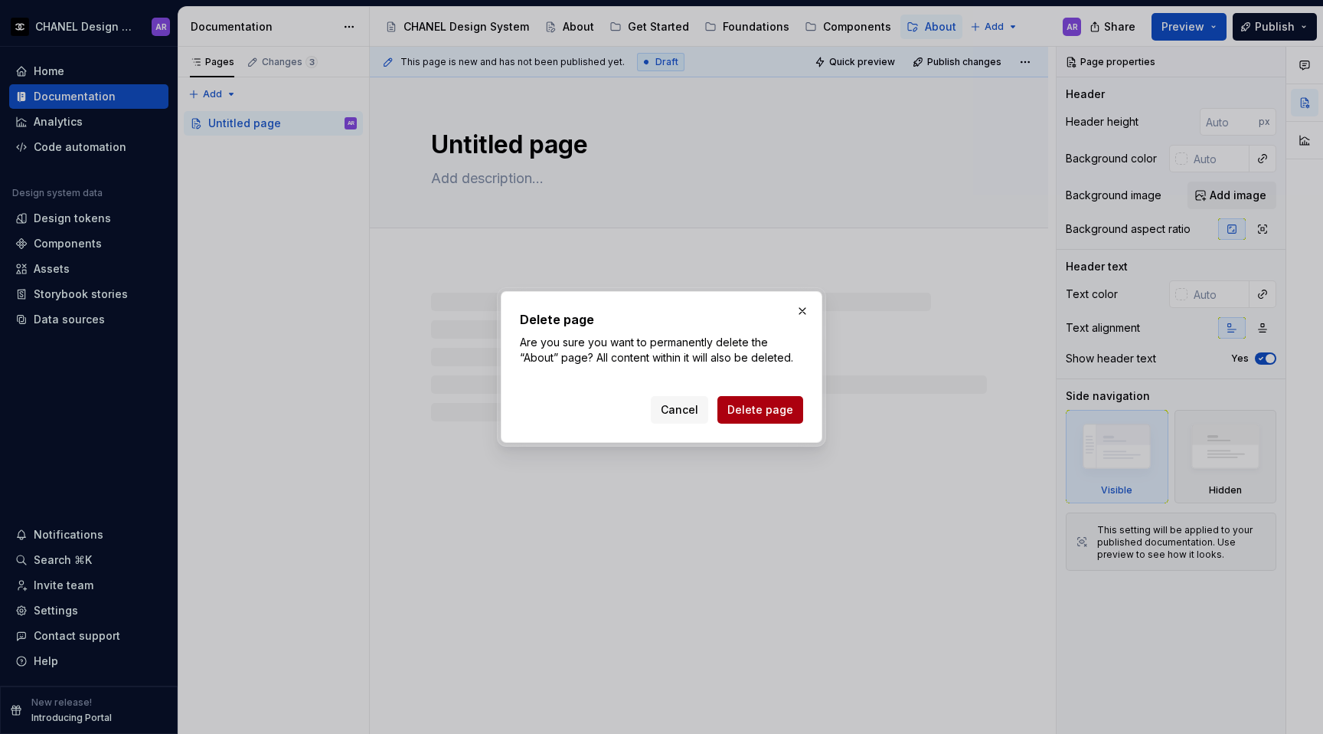
click at [771, 410] on span "Delete page" at bounding box center [760, 409] width 66 height 15
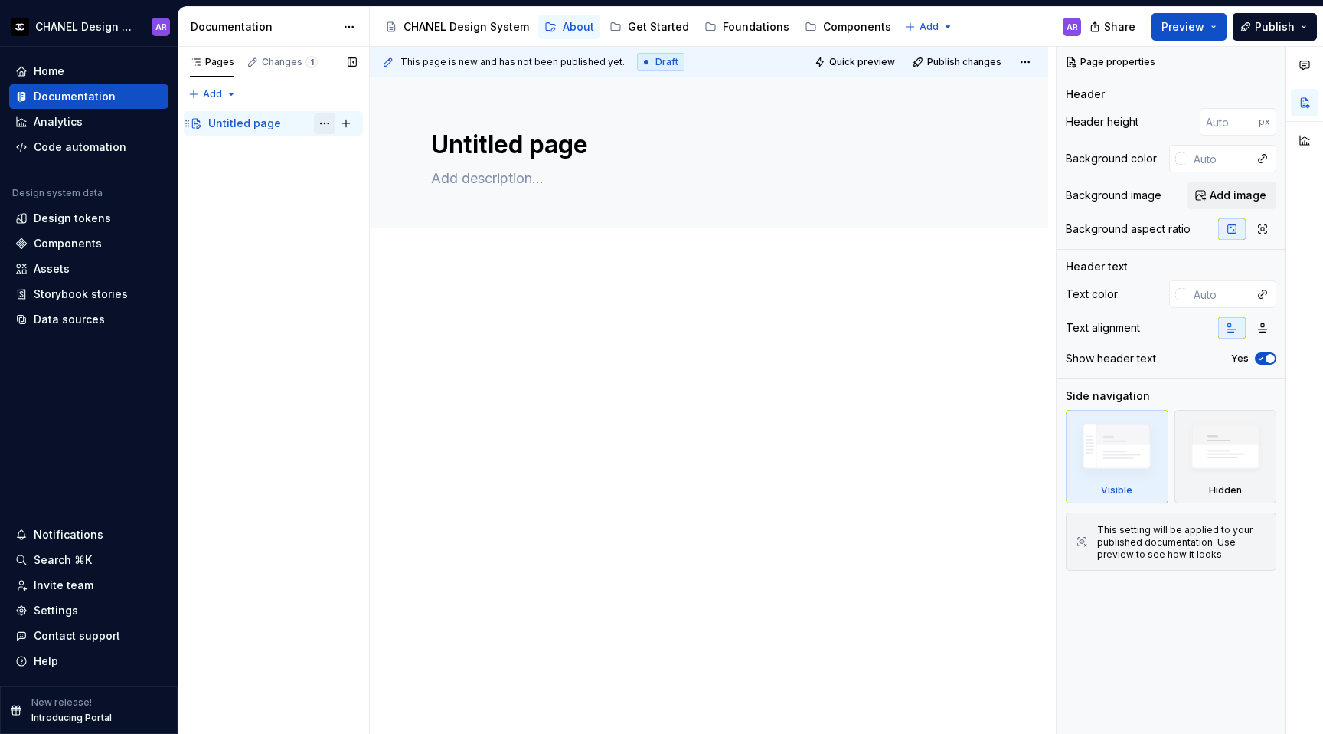
click at [322, 121] on button "Page tree" at bounding box center [324, 123] width 21 height 21
type textarea "*"
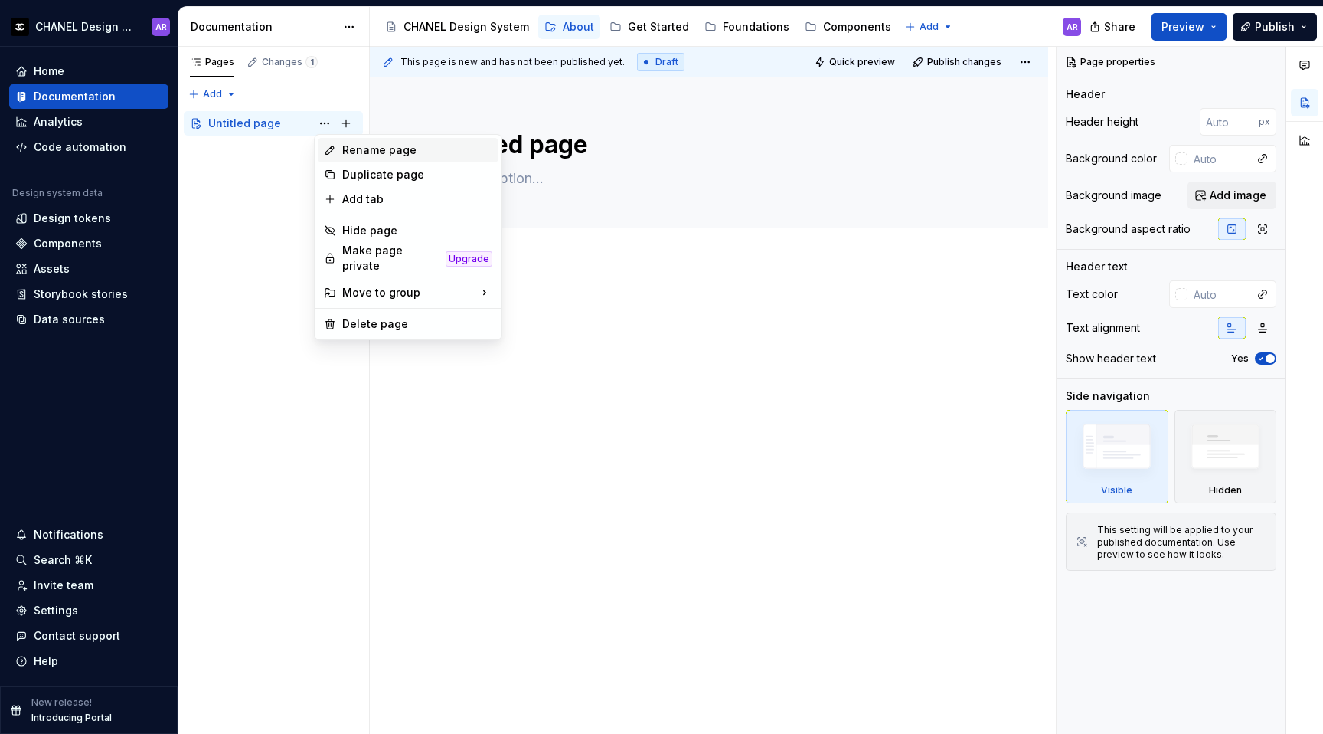
click at [340, 151] on div "Rename page" at bounding box center [408, 150] width 181 height 25
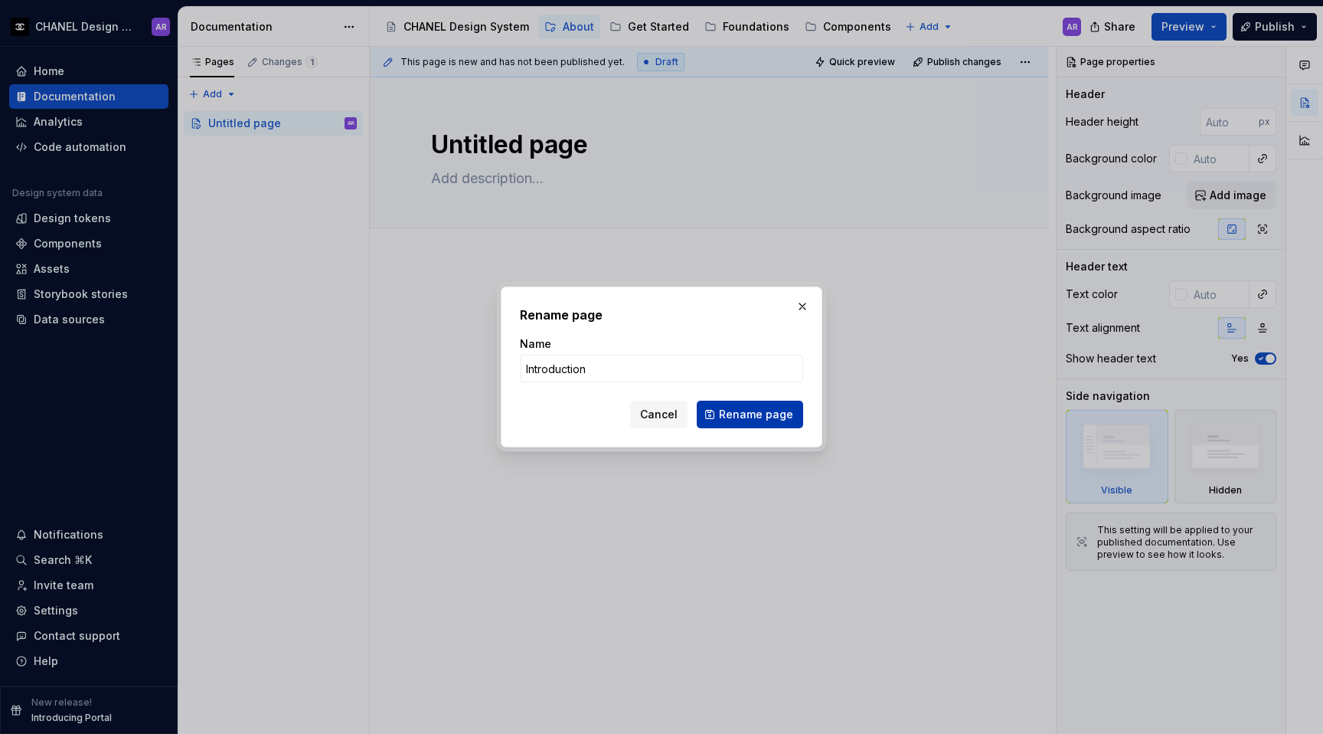
type input "Introduction"
click at [742, 420] on span "Rename page" at bounding box center [756, 414] width 74 height 15
type textarea "*"
type textarea "Introduction"
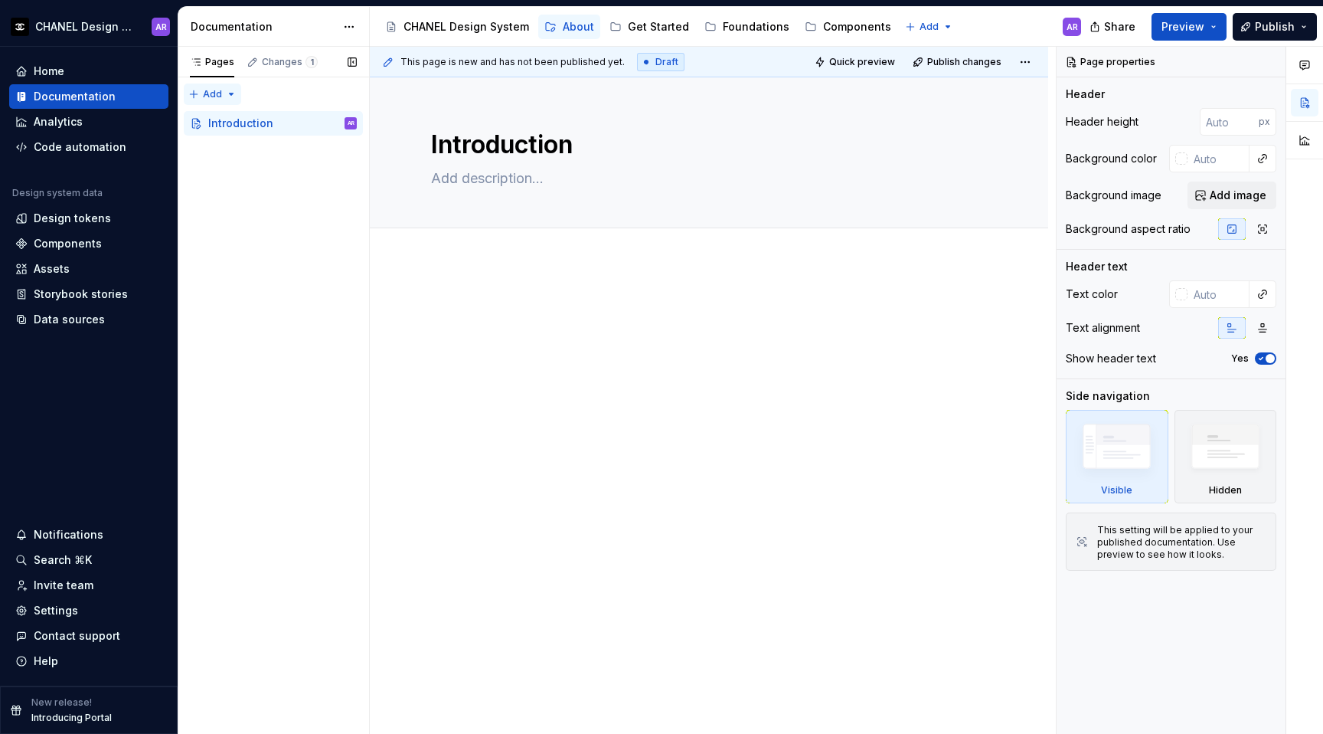
click at [206, 96] on div "Pages Changes 1 Add Accessibility guide for tree Page tree. Navigate the tree w…" at bounding box center [273, 391] width 191 height 688
click at [240, 135] on div "New page" at bounding box center [253, 124] width 130 height 25
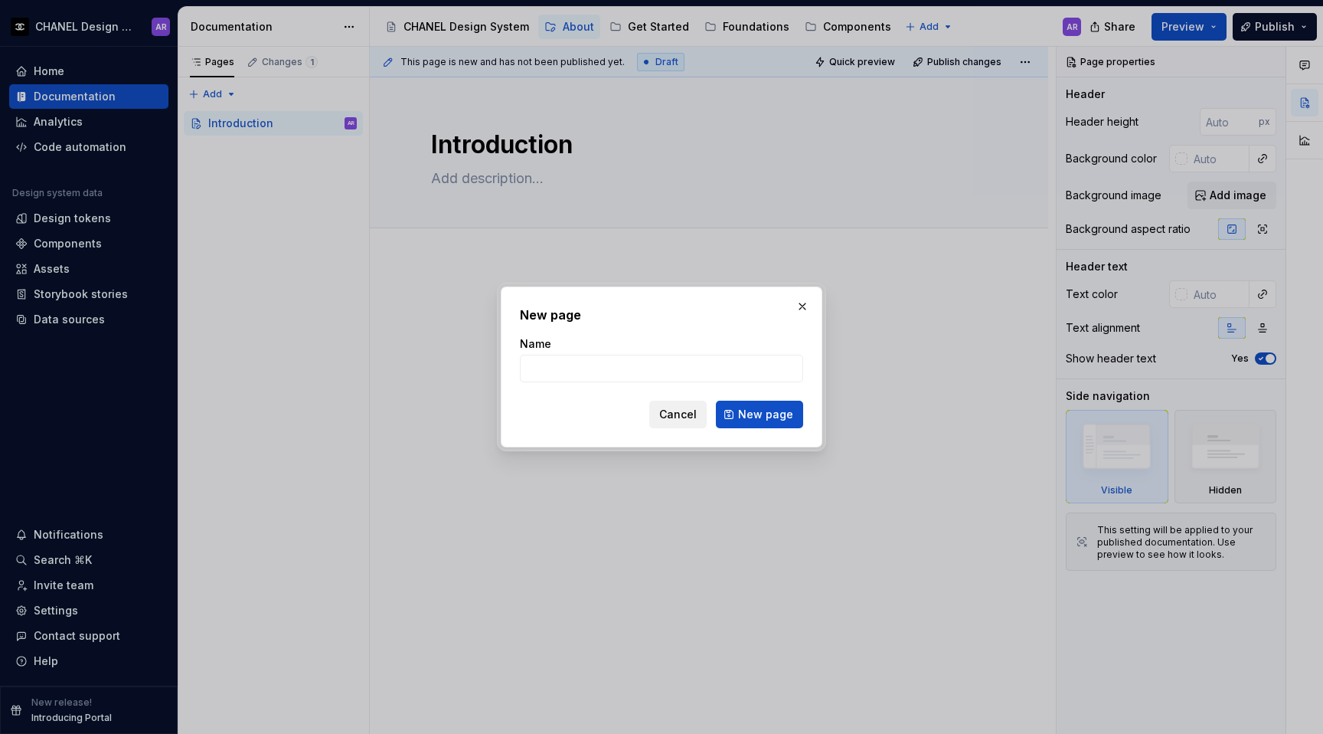
click at [686, 416] on span "Cancel" at bounding box center [678, 414] width 38 height 15
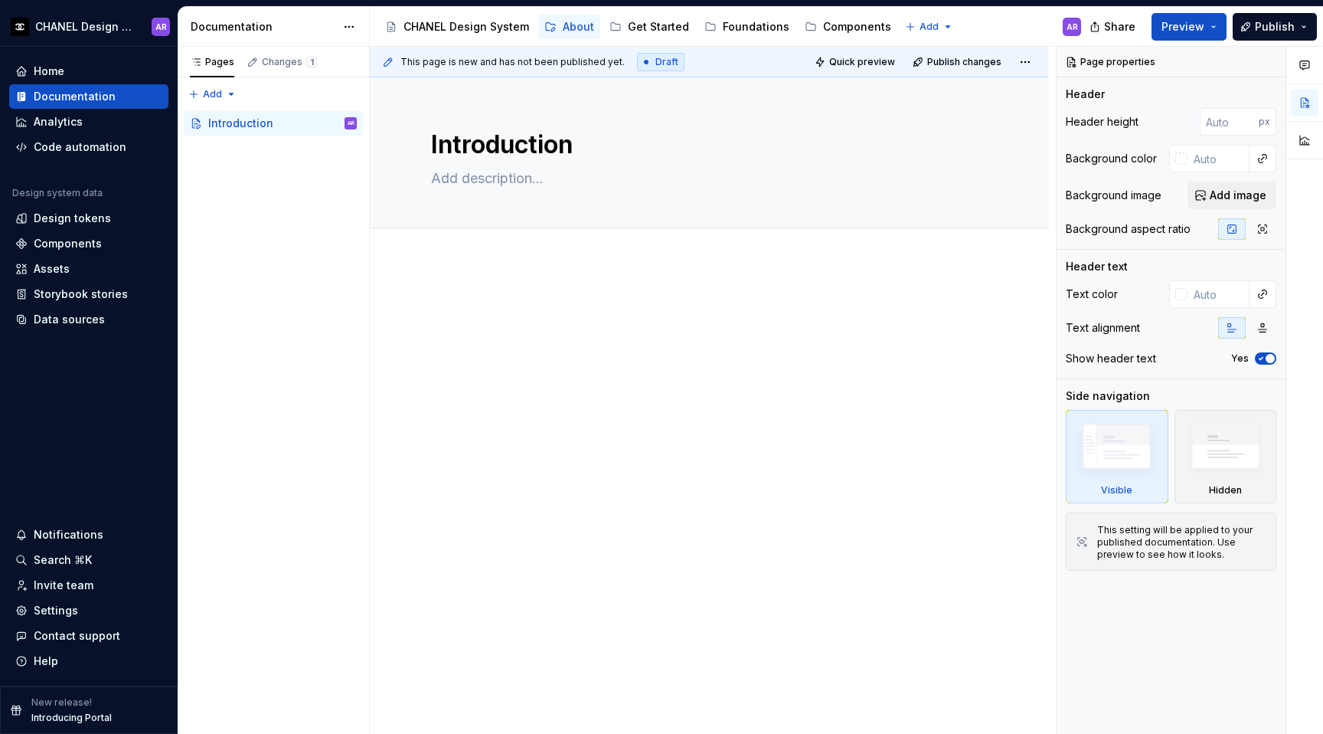
type textarea "*"
click at [216, 101] on div "Pages Changes 1 Add Accessibility guide for tree Page tree. Navigate the tree w…" at bounding box center [273, 391] width 191 height 688
click at [222, 152] on div "New group" at bounding box center [262, 148] width 100 height 15
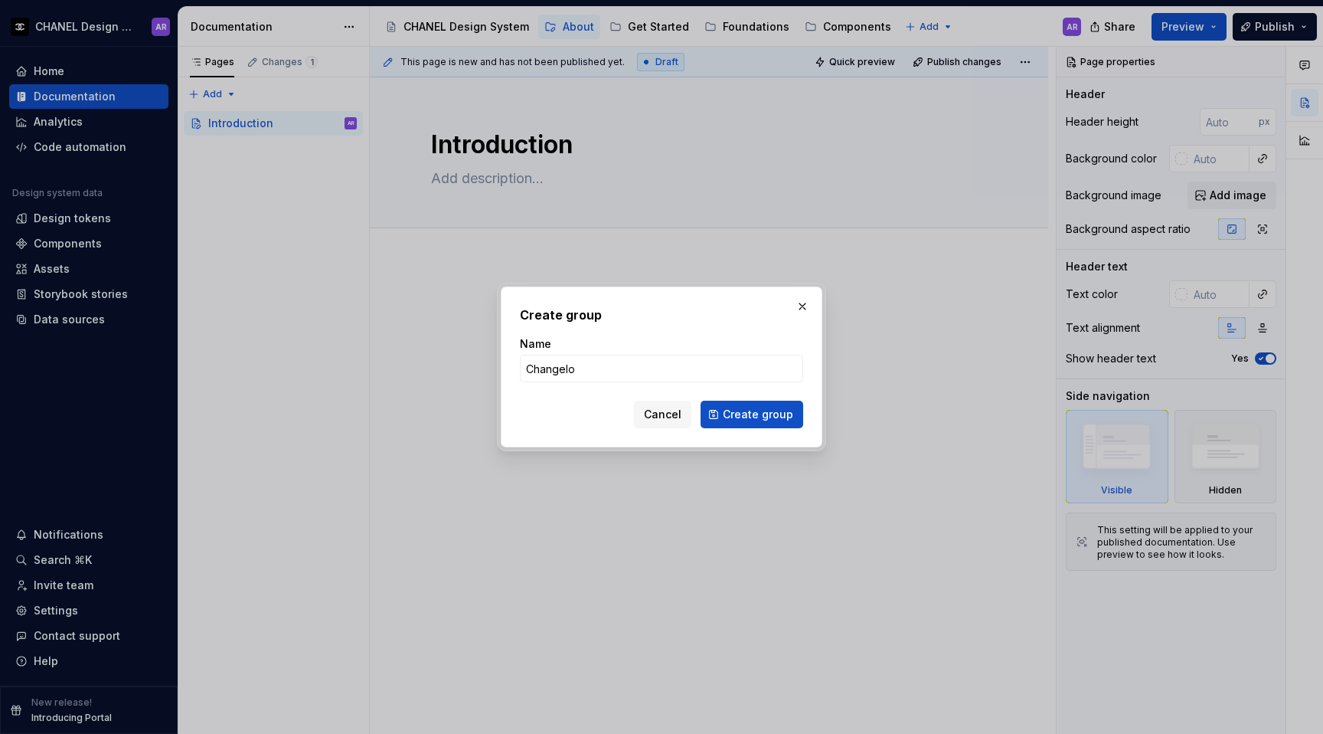
type input "Changelog"
click button "Create group" at bounding box center [752, 414] width 103 height 28
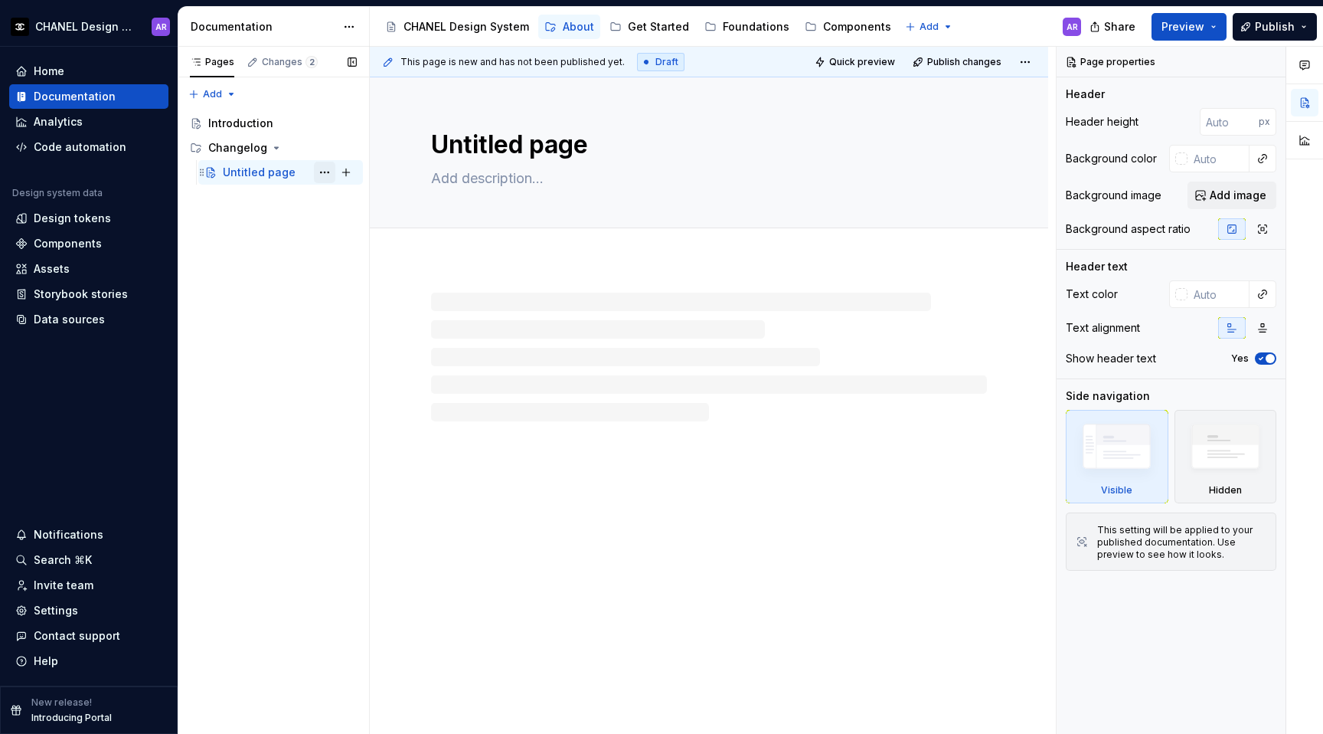
click at [329, 170] on button "Page tree" at bounding box center [324, 172] width 21 height 21
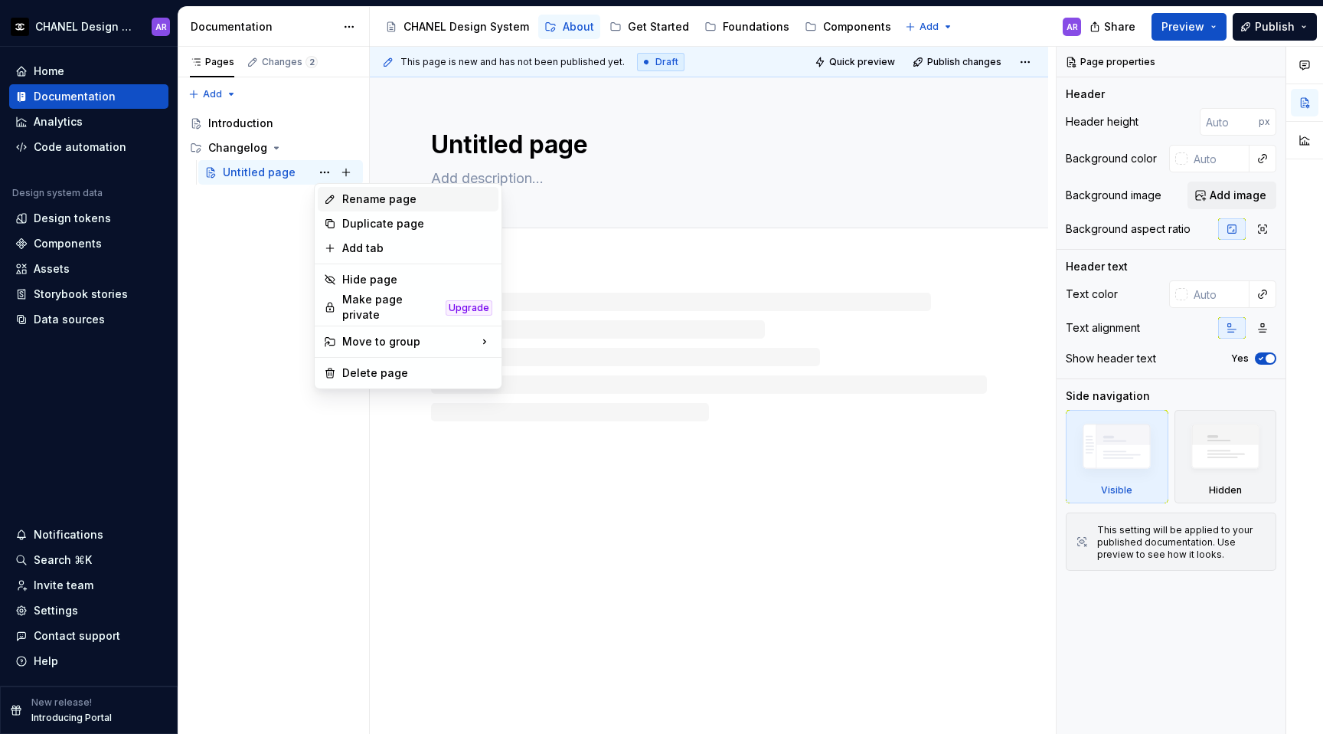
click at [366, 198] on div "Rename page" at bounding box center [417, 198] width 150 height 15
type textarea "*"
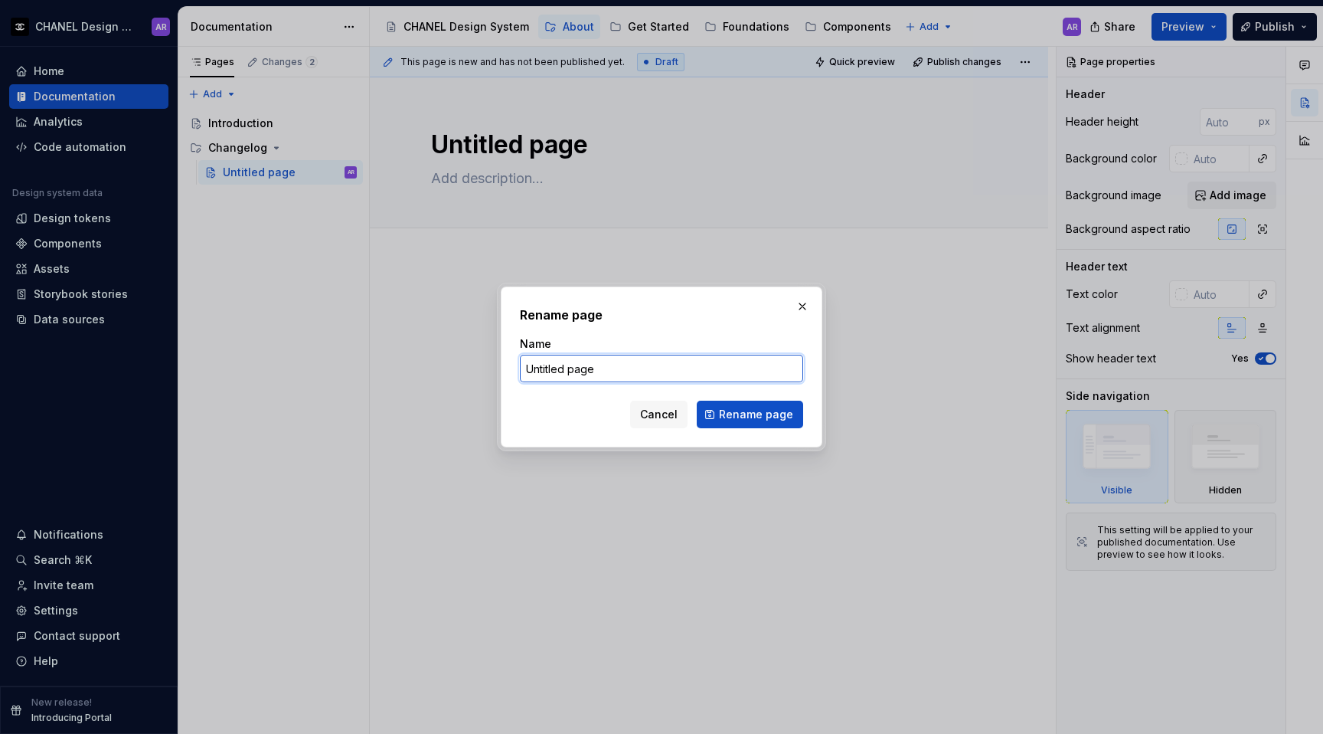
paste input "[DATE]"
type input "[DATE]"
click at [776, 412] on span "Rename page" at bounding box center [756, 414] width 74 height 15
type textarea "*"
type textarea "[DATE]"
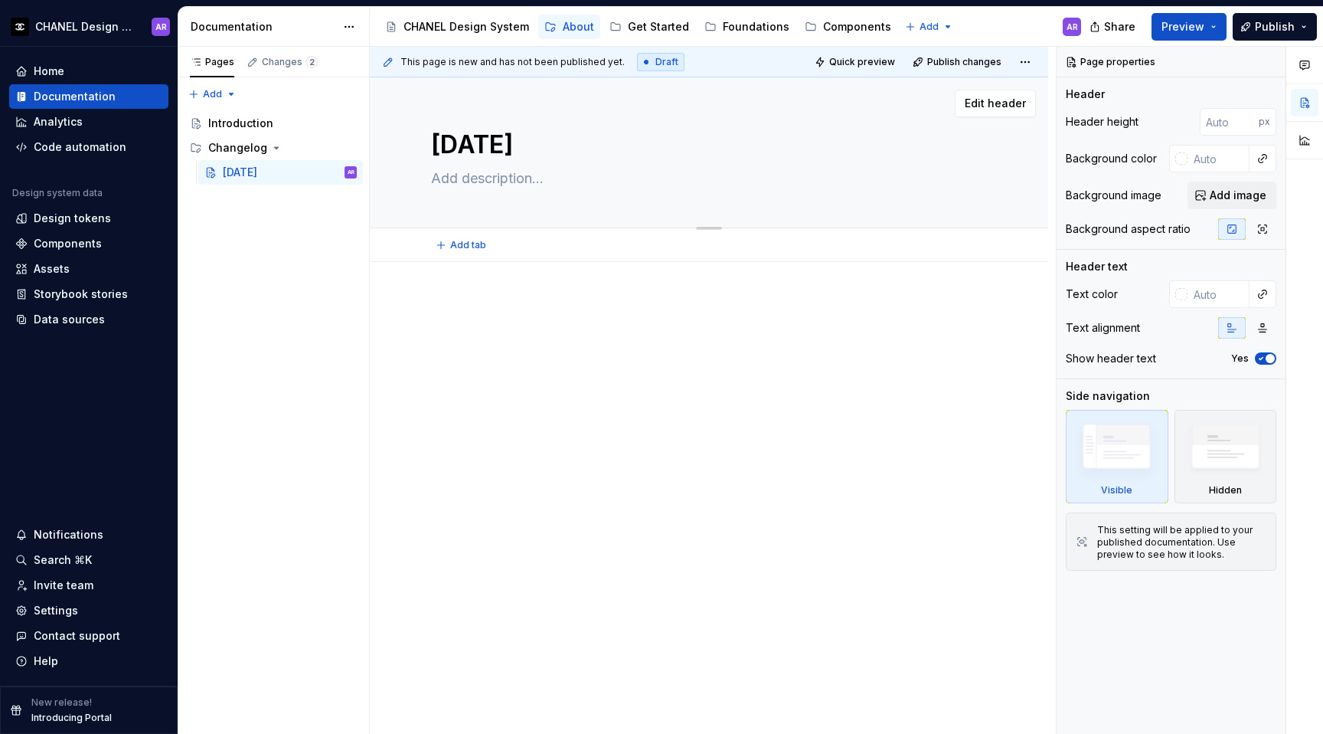
click at [492, 178] on textarea at bounding box center [706, 178] width 556 height 25
paste textarea "RTL/LTR & Component Language Mode"
type textarea "*"
type textarea "RTL/LTR & Component Language Mode"
type textarea "*"
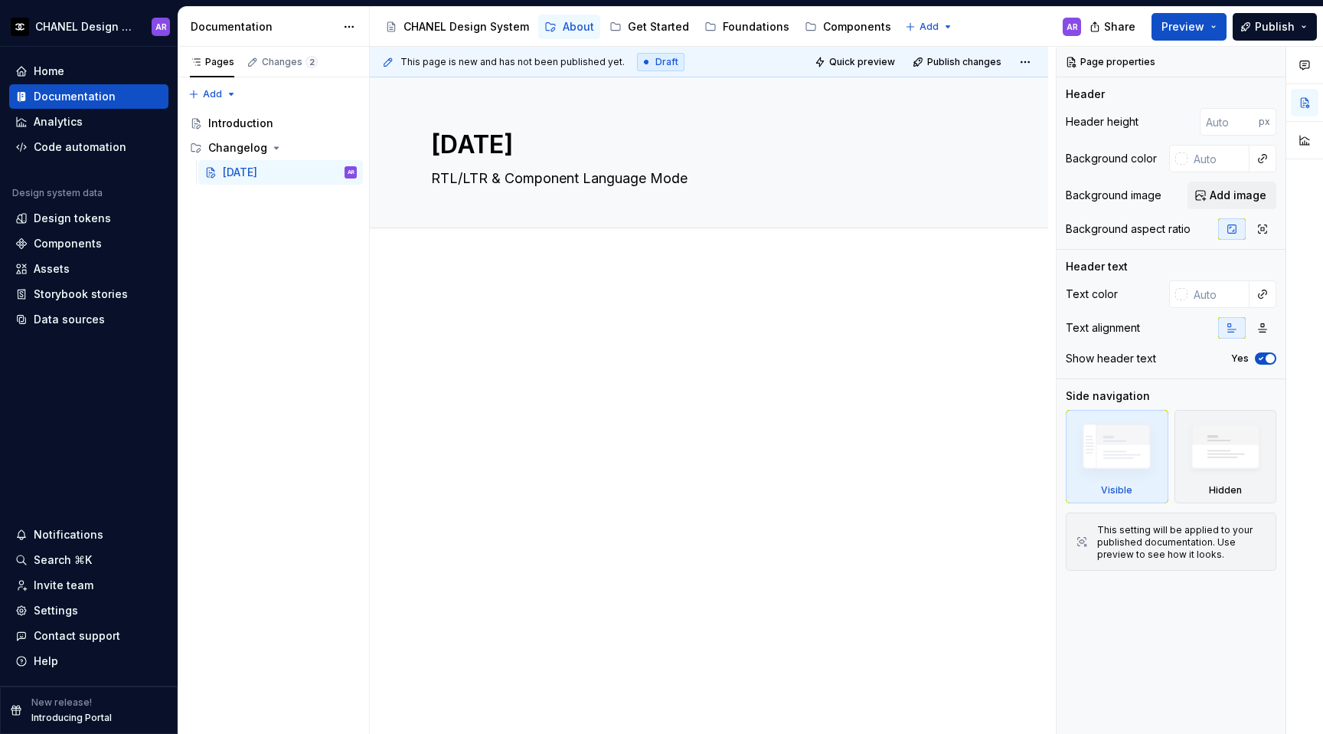
type textarea "RTL/LTR & Component Language Mode"
click at [551, 400] on div at bounding box center [709, 428] width 678 height 333
click at [262, 270] on div "Pages Changes 2 Add Accessibility guide for tree Page tree. Navigate the tree w…" at bounding box center [273, 391] width 191 height 688
click at [262, 146] on div "Changelog" at bounding box center [237, 147] width 59 height 15
click at [225, 146] on div "Changelog" at bounding box center [237, 147] width 59 height 15
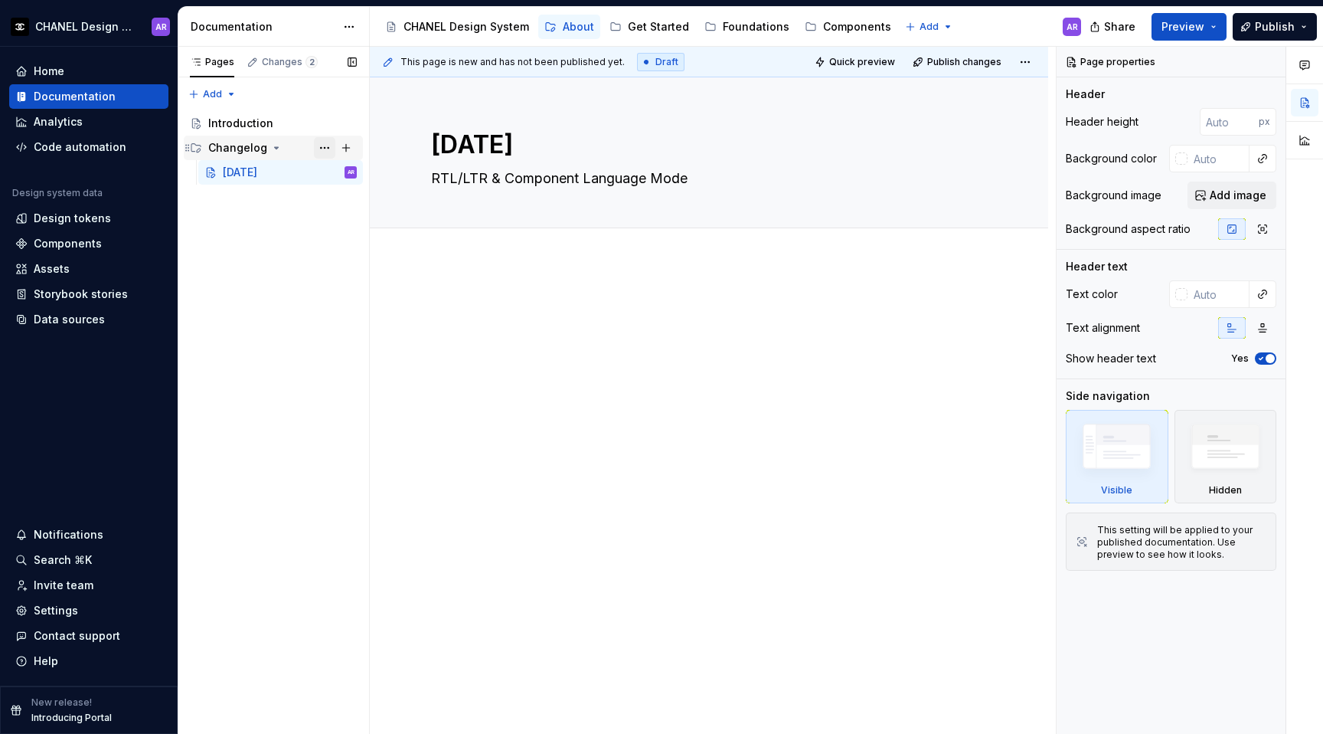
click at [328, 142] on button "Page tree" at bounding box center [324, 147] width 21 height 21
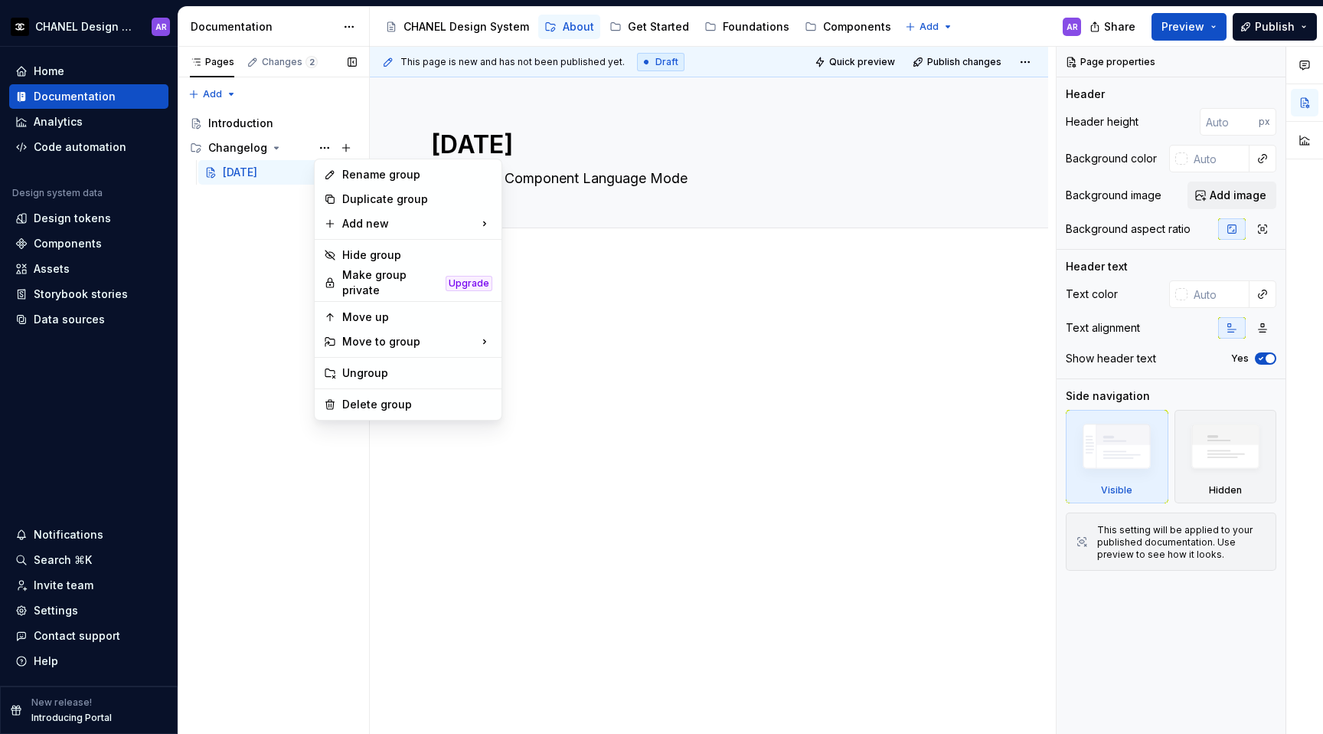
click at [264, 124] on div "Pages Changes 2 Add Accessibility guide for tree Page tree. Navigate the tree w…" at bounding box center [273, 391] width 191 height 688
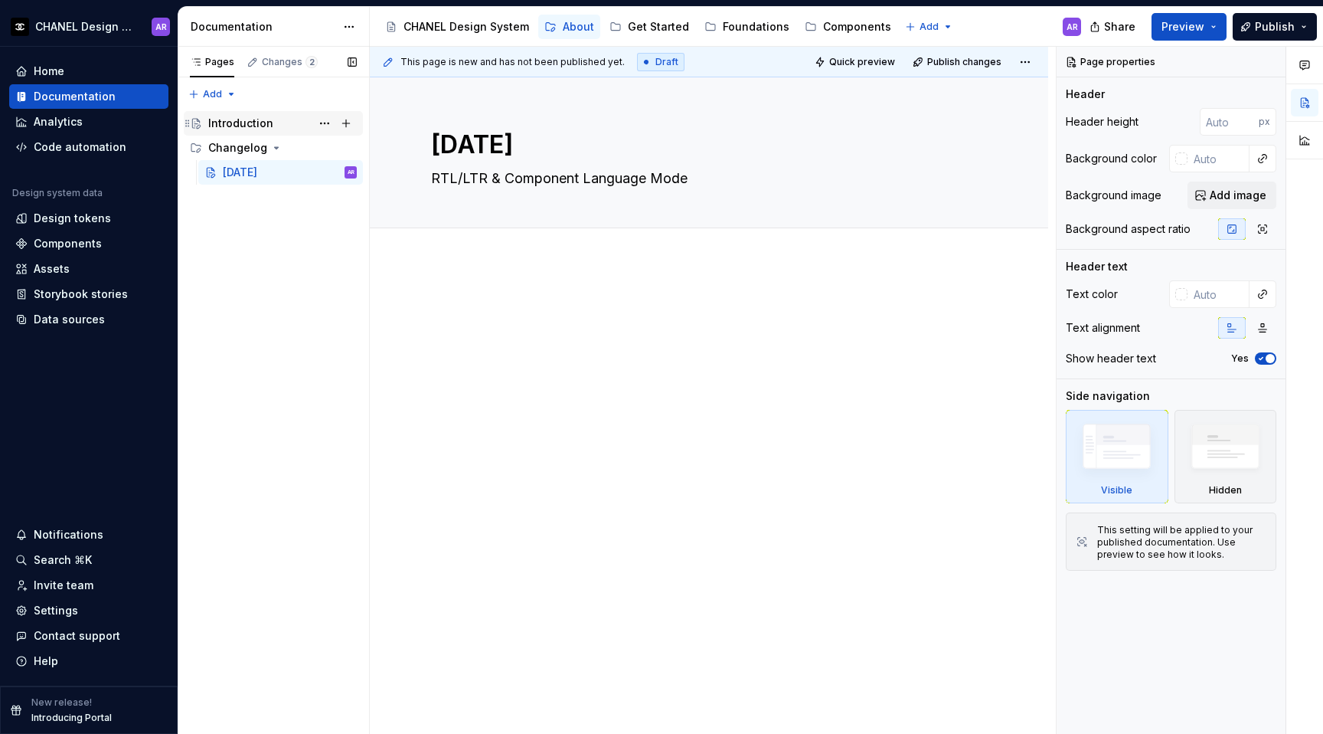
click at [241, 124] on div "Introduction" at bounding box center [240, 123] width 65 height 15
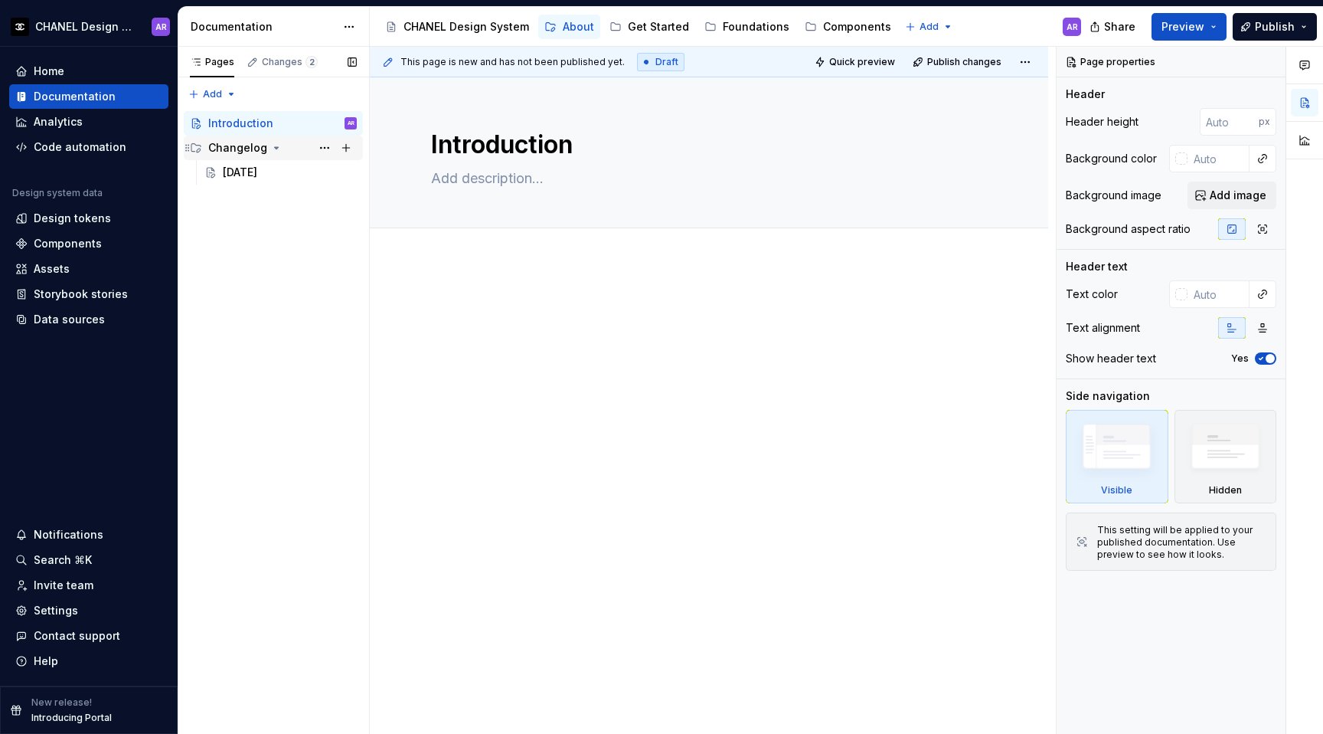
click at [217, 145] on div "Changelog" at bounding box center [237, 147] width 59 height 15
click at [315, 146] on button "Page tree" at bounding box center [324, 147] width 21 height 21
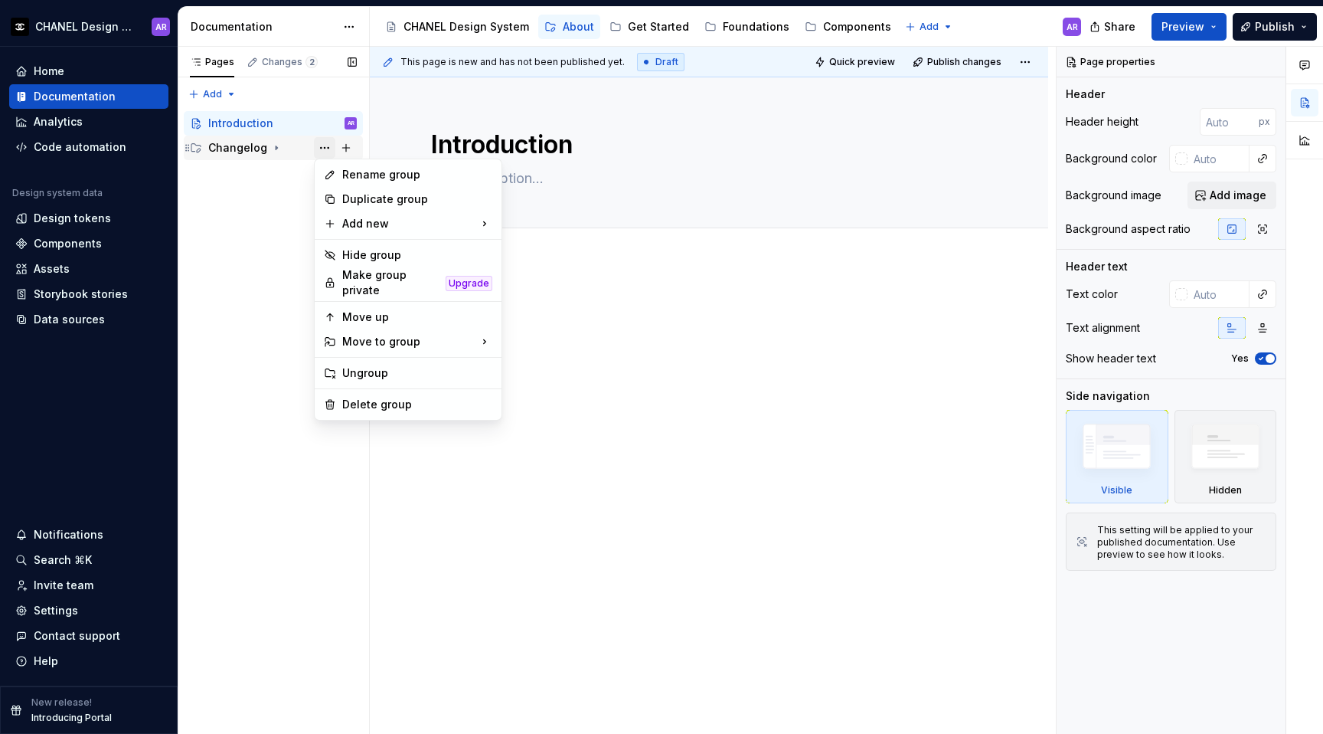
type textarea "*"
click at [553, 226] on div "New page" at bounding box center [577, 227] width 100 height 15
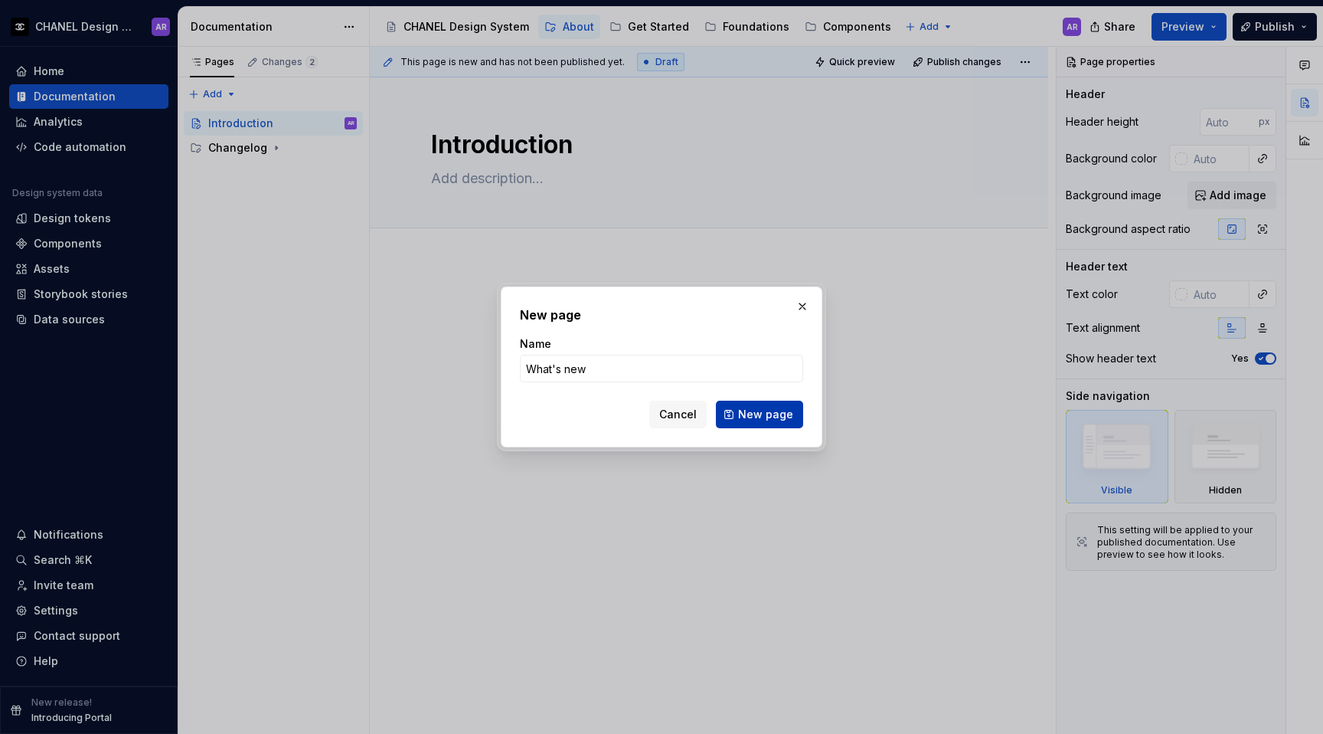
type input "What's new"
click at [778, 419] on span "New page" at bounding box center [765, 414] width 55 height 15
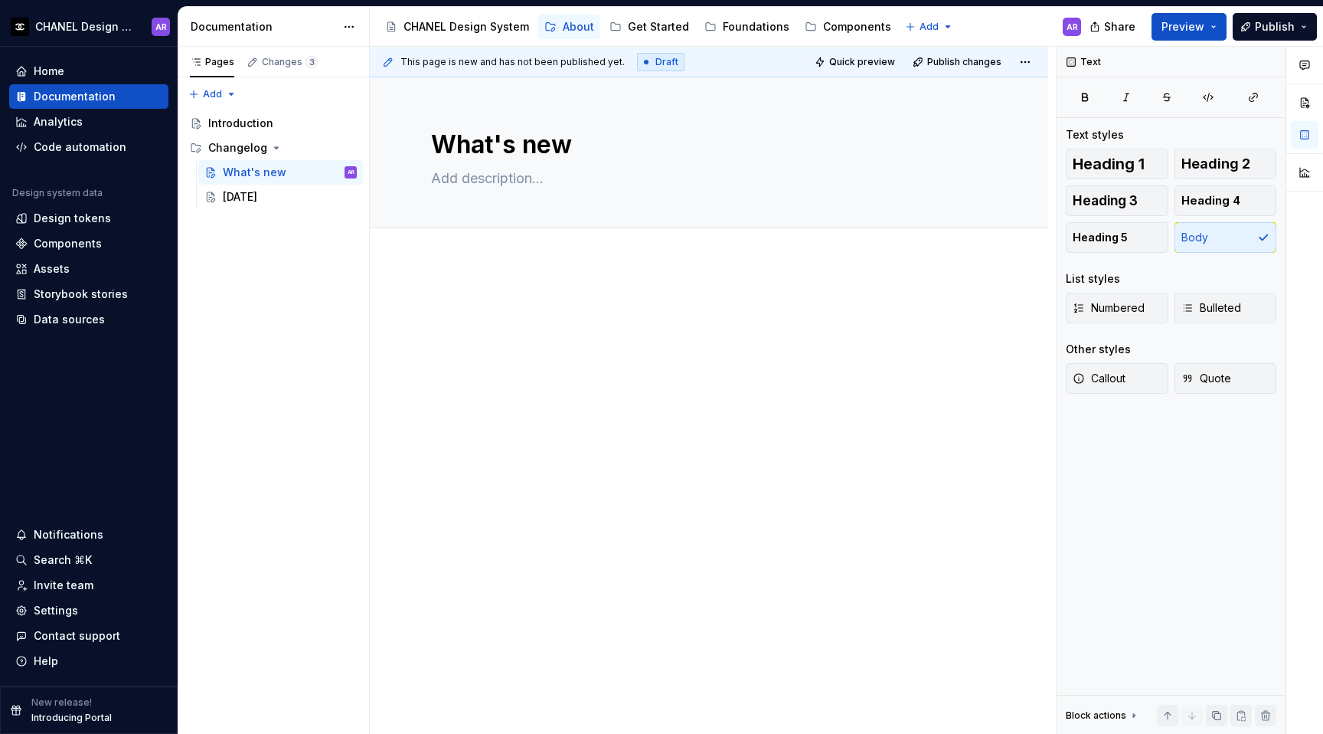
type textarea "*"
